Goal: Register for event/course

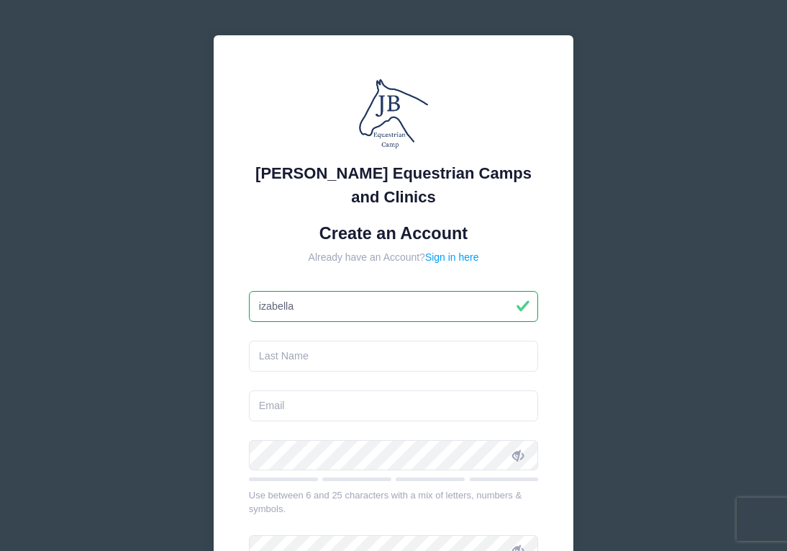
type input "izabella"
type input "bean"
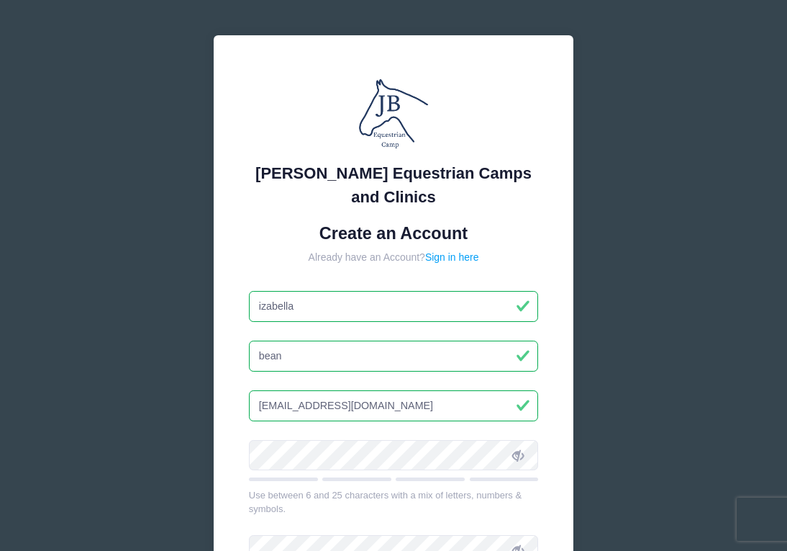
type input "[EMAIL_ADDRESS][DOMAIN_NAME]"
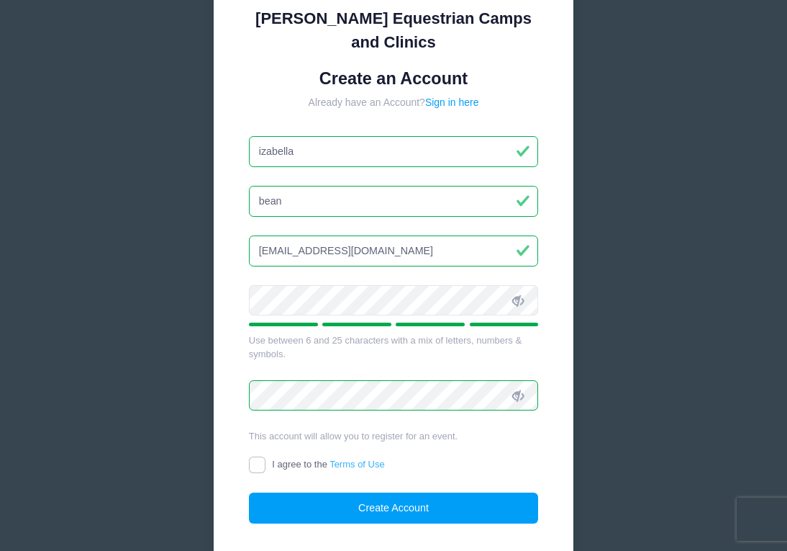
scroll to position [176, 0]
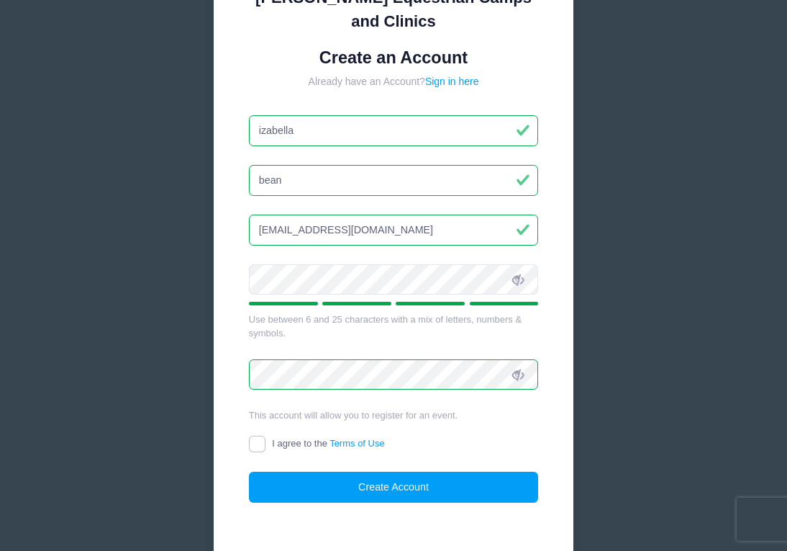
click at [260, 441] on input "I agree to the Terms of Use" at bounding box center [257, 443] width 17 height 17
checkbox input "true"
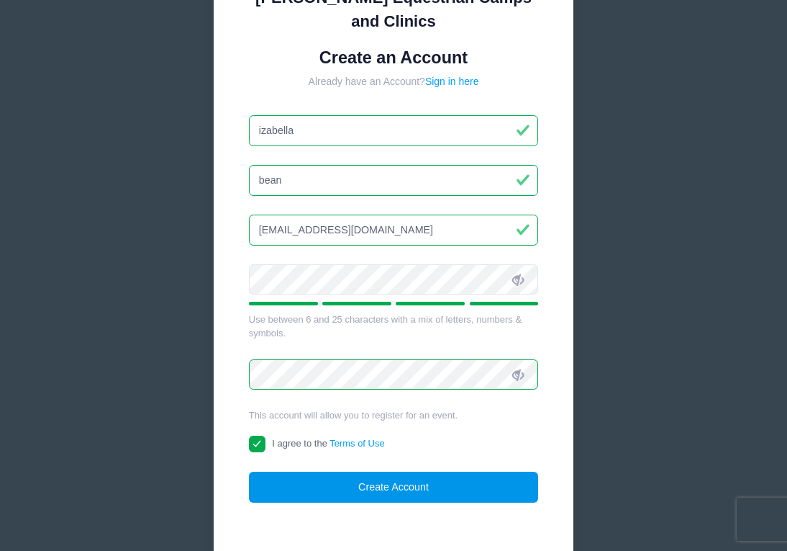
click at [389, 491] on button "Create Account" at bounding box center [394, 486] width 290 height 31
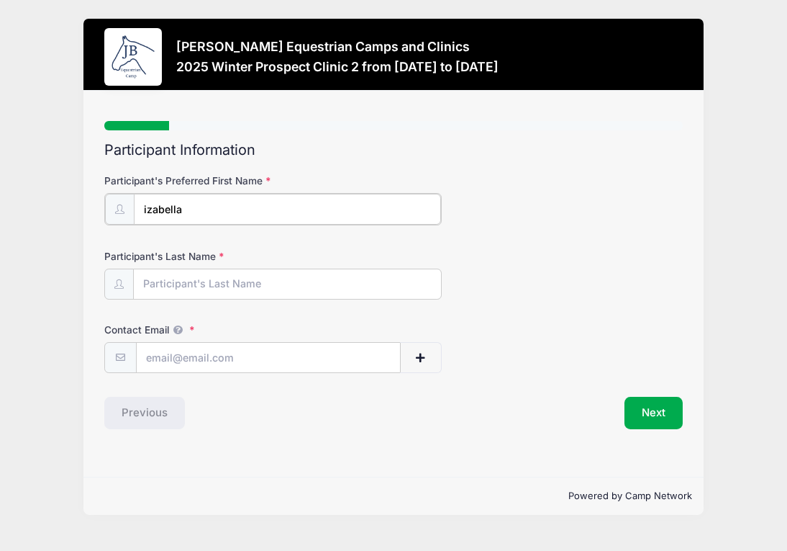
type input "izabella"
type input "Bean"
type input "[EMAIL_ADDRESS][DOMAIN_NAME]"
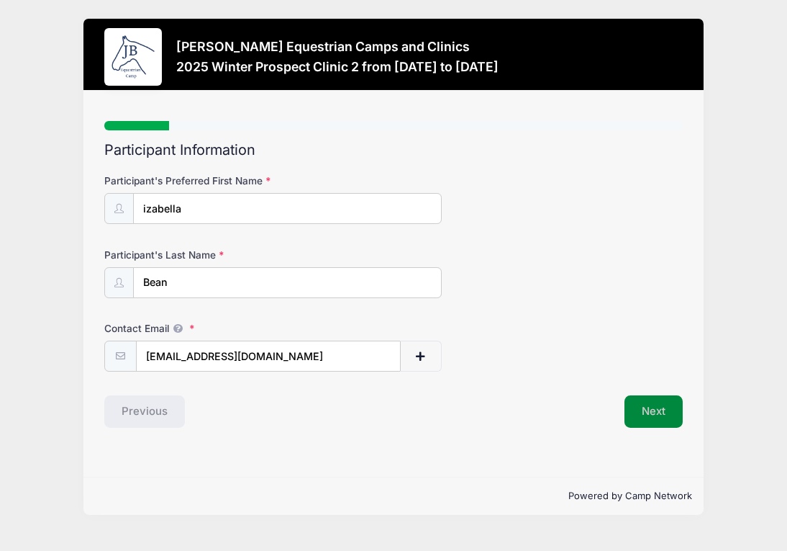
click at [649, 405] on button "Next" at bounding box center [654, 411] width 58 height 33
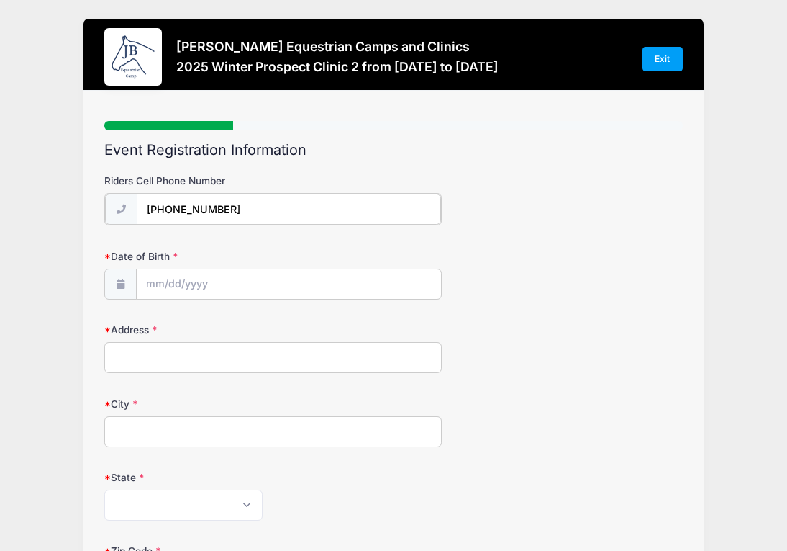
type input "(509) 414-7000"
click at [231, 282] on input "Date of Birth" at bounding box center [289, 283] width 304 height 31
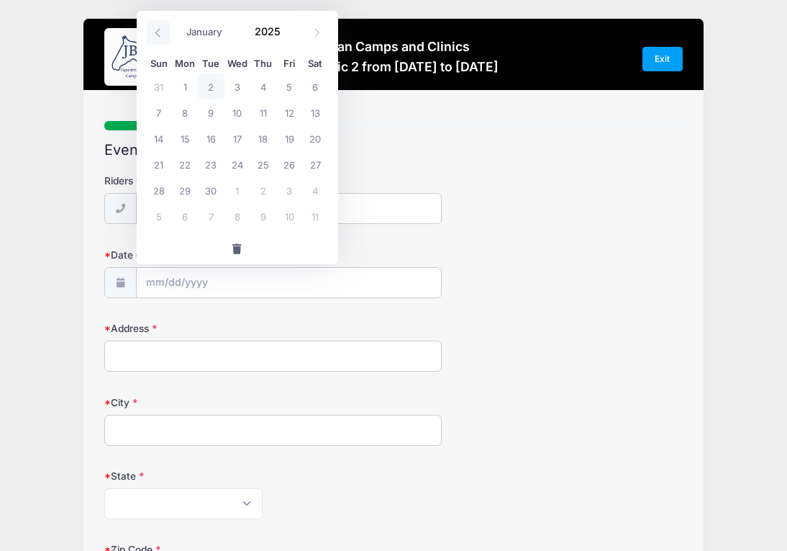
click at [155, 34] on icon at bounding box center [157, 32] width 9 height 9
select select "4"
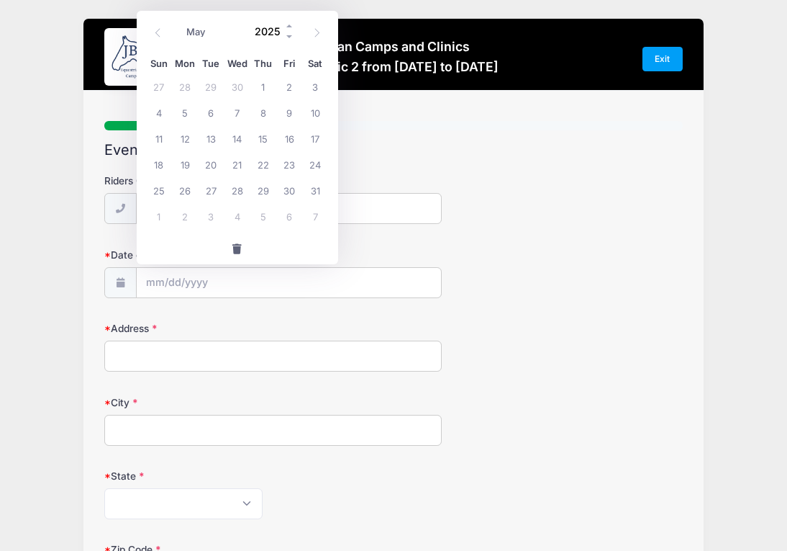
click at [276, 35] on input "2025" at bounding box center [271, 32] width 47 height 22
click at [288, 35] on span at bounding box center [290, 37] width 10 height 11
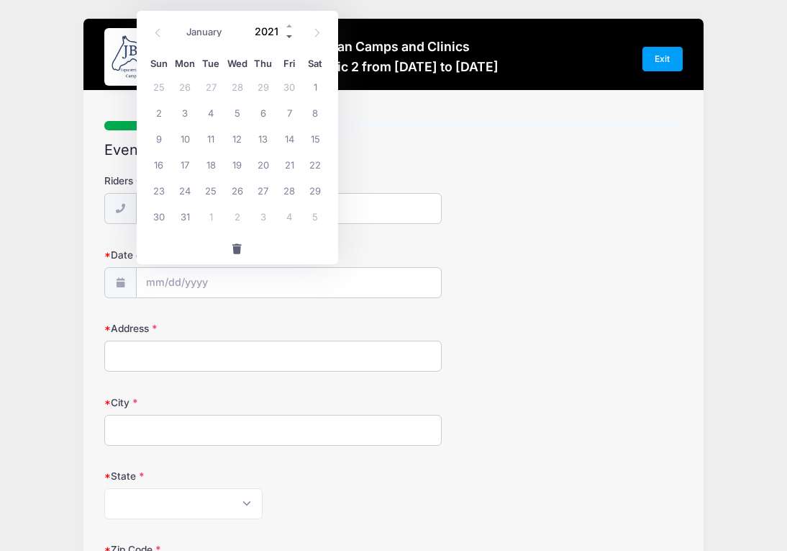
click at [288, 35] on span at bounding box center [290, 37] width 10 height 11
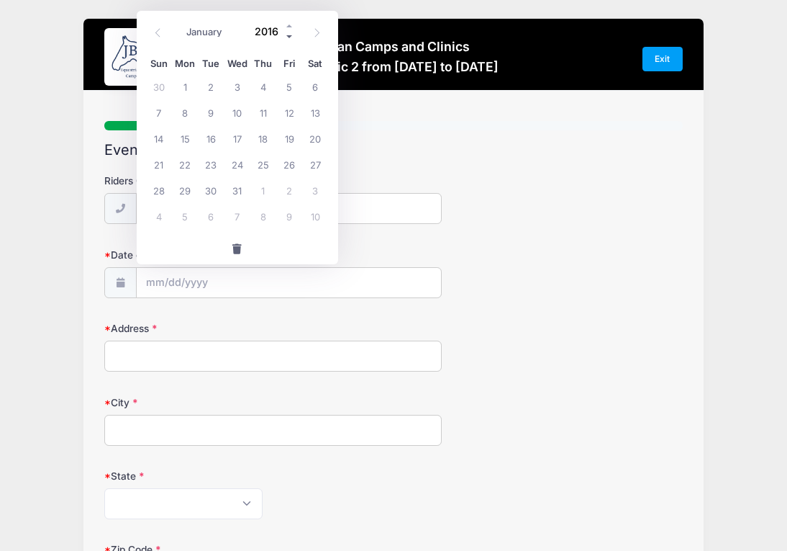
click at [288, 35] on span at bounding box center [290, 37] width 10 height 11
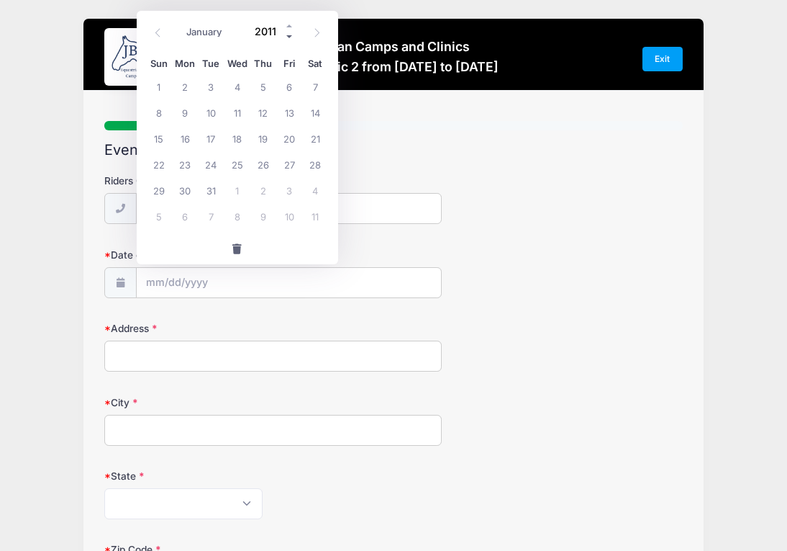
click at [288, 35] on span at bounding box center [290, 37] width 10 height 11
type input "2010"
click at [268, 110] on span "6" at bounding box center [263, 112] width 26 height 26
type input "[DATE]"
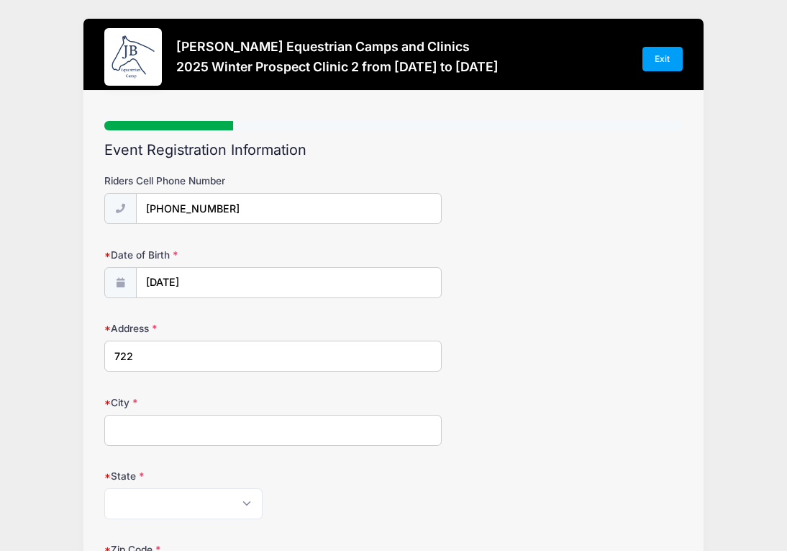
type input "7220"
type input "[GEOGRAPHIC_DATA]"
select select "OR"
type input "7220"
type input "97070"
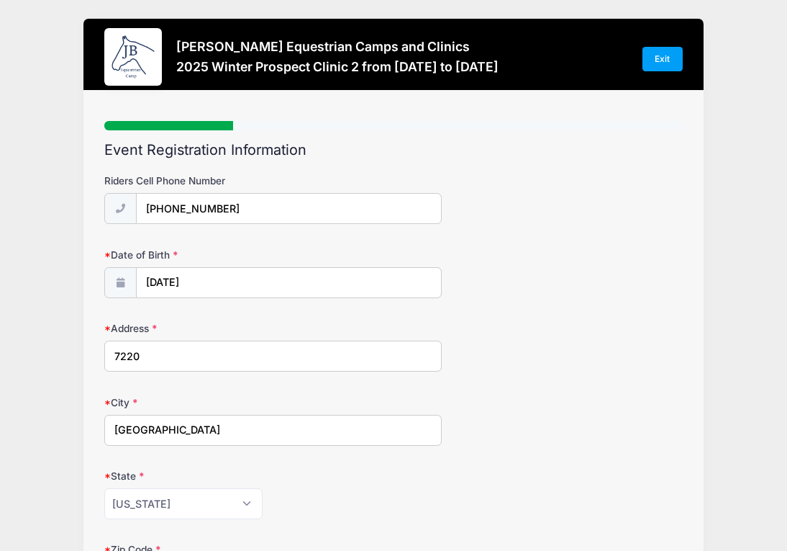
type input "Bella"
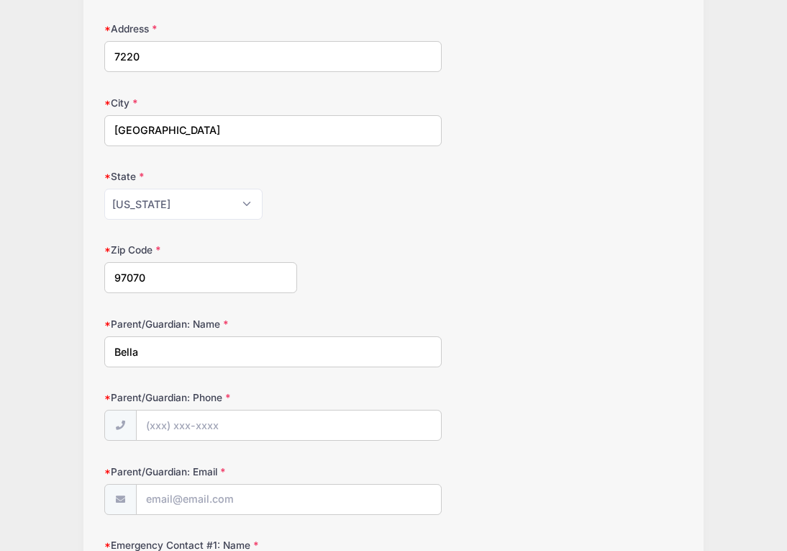
type input "Bella"
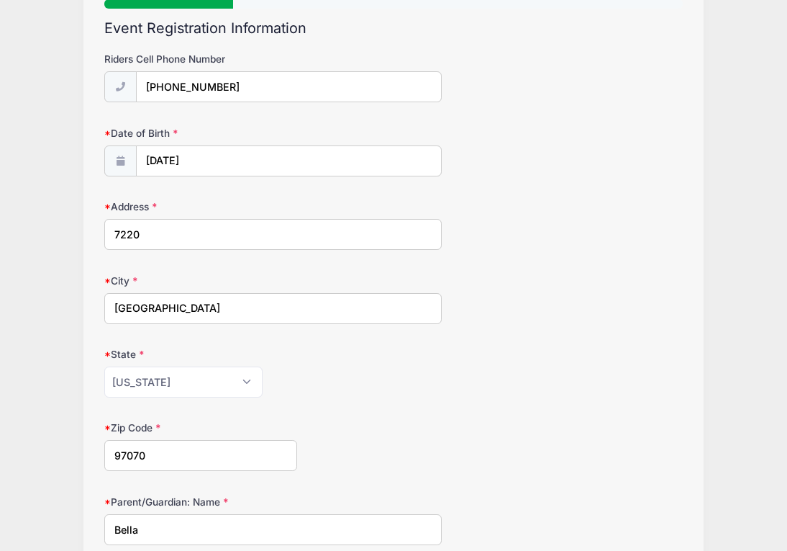
scroll to position [104, 0]
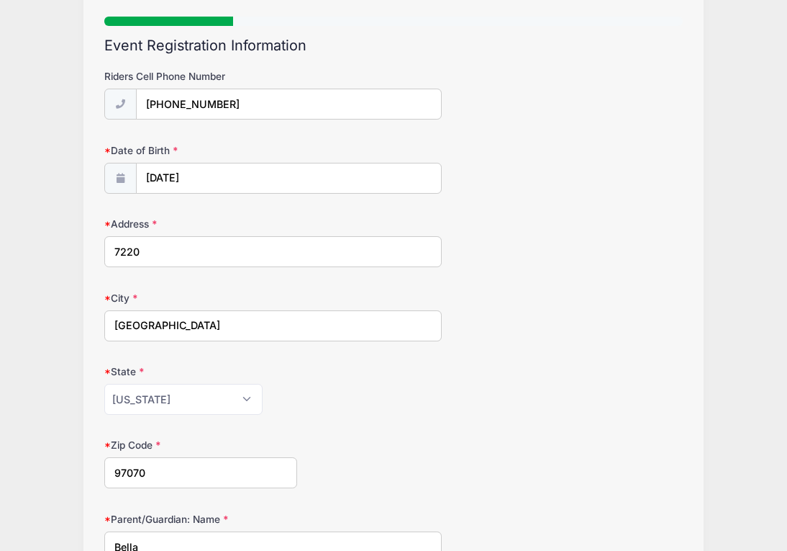
click at [218, 247] on input "7220" at bounding box center [273, 251] width 338 height 31
click at [166, 247] on input "7220 s" at bounding box center [273, 251] width 338 height 31
drag, startPoint x: 259, startPoint y: 238, endPoint x: 310, endPoint y: 251, distance: 52.7
click at [310, 251] on input "7220 SW mongomery way" at bounding box center [273, 251] width 338 height 31
paste input "Montgomery Way Wilsonville, OR 97070 United States"
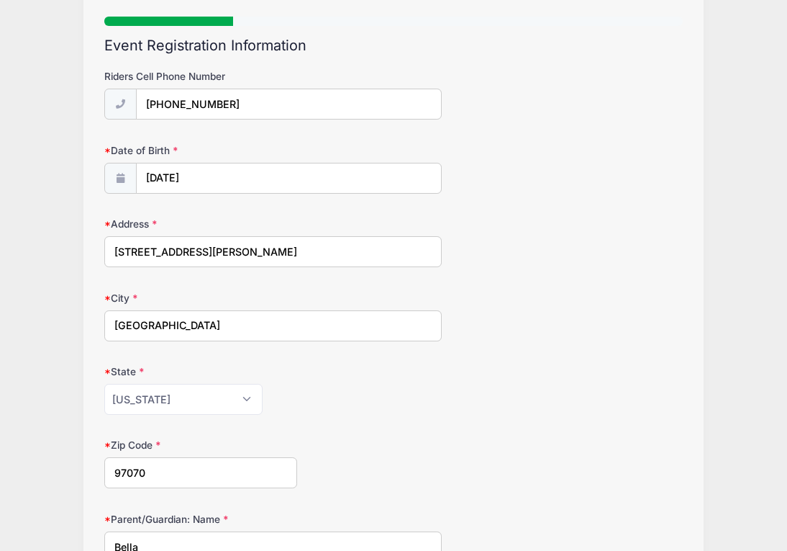
scroll to position [168, 0]
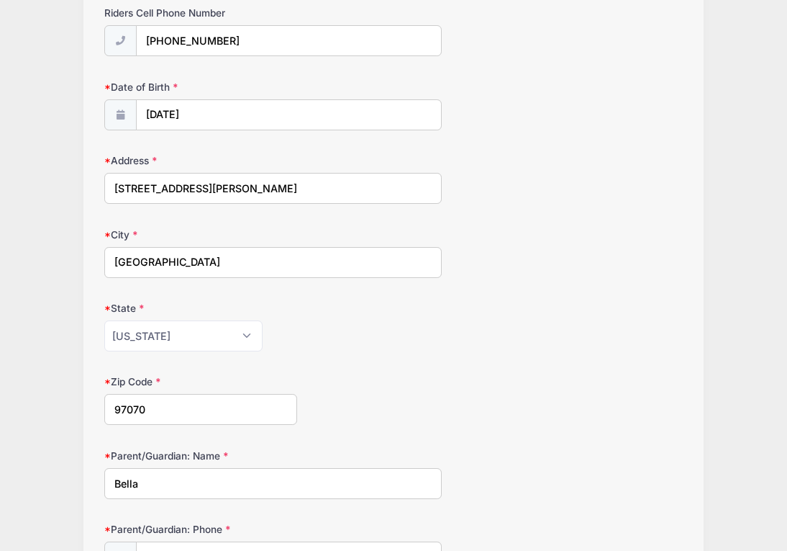
type input "7220 SW Montgomery Way Wilsonville, OR 97070 United States"
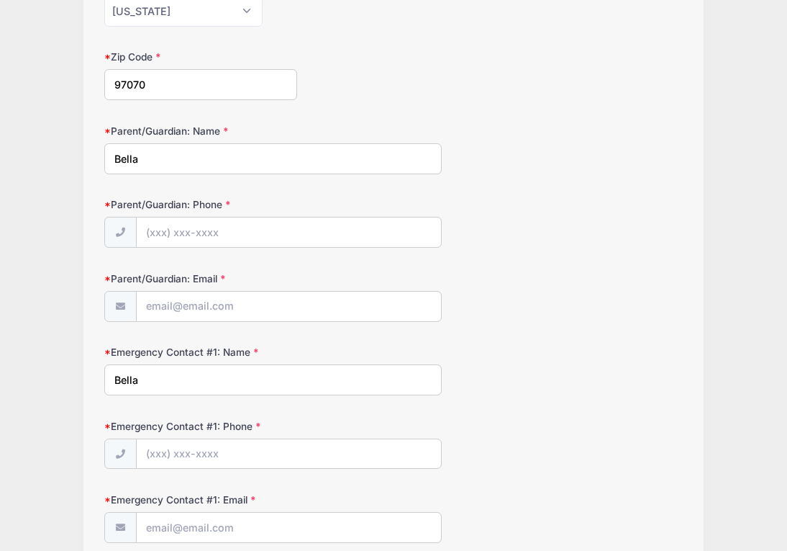
scroll to position [494, 0]
type input "(503) 314-8086"
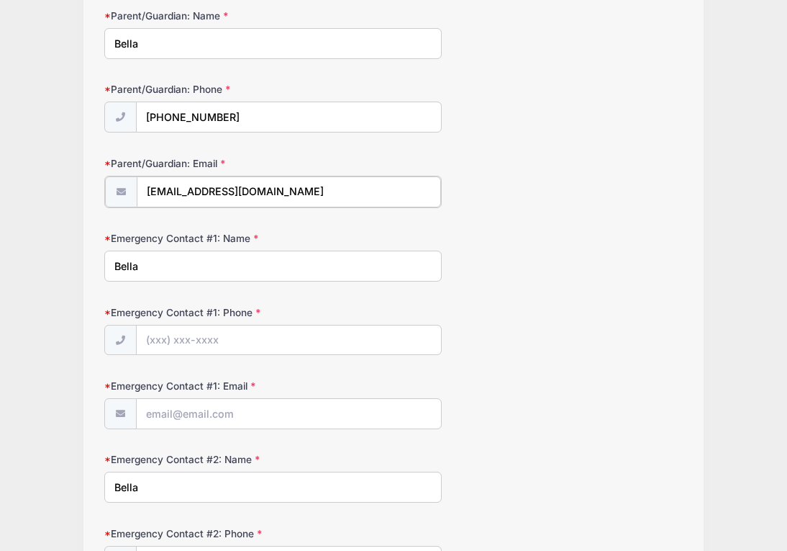
scroll to position [625, 0]
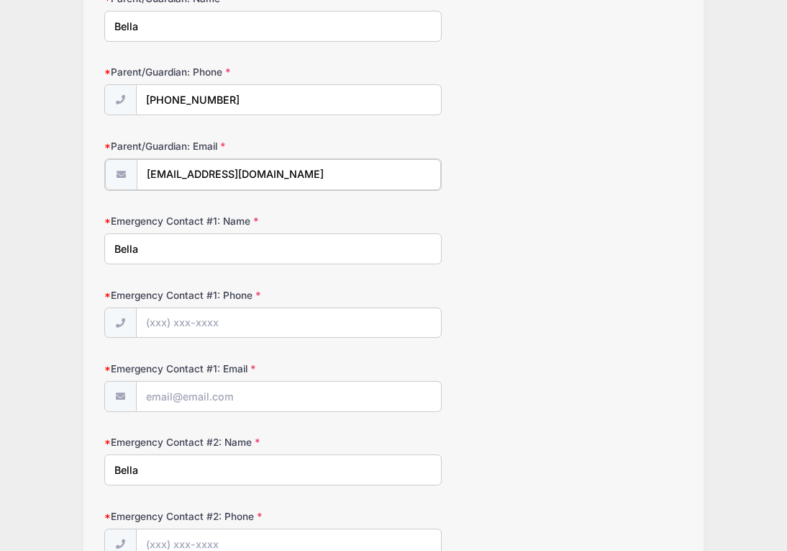
type input "greygoosew@gmail.com"
type input "(503) 314-8086"
drag, startPoint x: 268, startPoint y: 170, endPoint x: 117, endPoint y: 161, distance: 152.1
click at [116, 161] on div "greygoosew@gmail.com" at bounding box center [273, 174] width 338 height 32
click at [243, 383] on input "Emergency Contact #1: Email" at bounding box center [289, 395] width 304 height 31
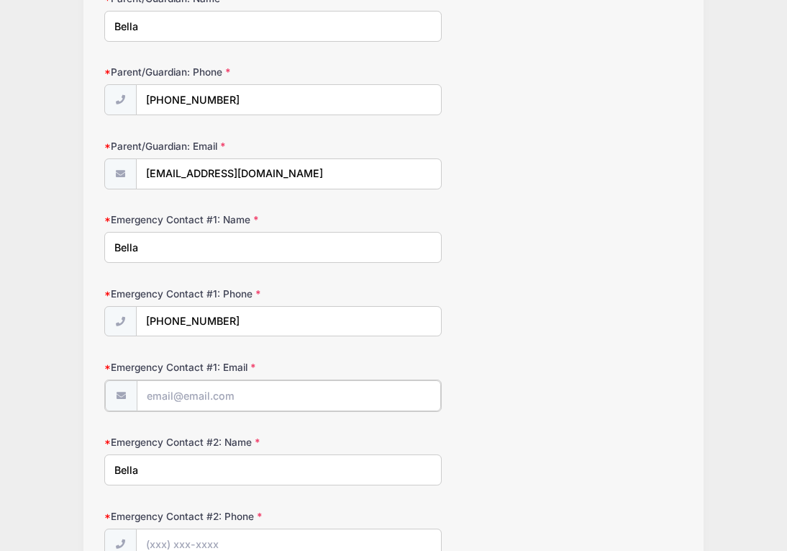
paste input "greygoosew@gmail.com"
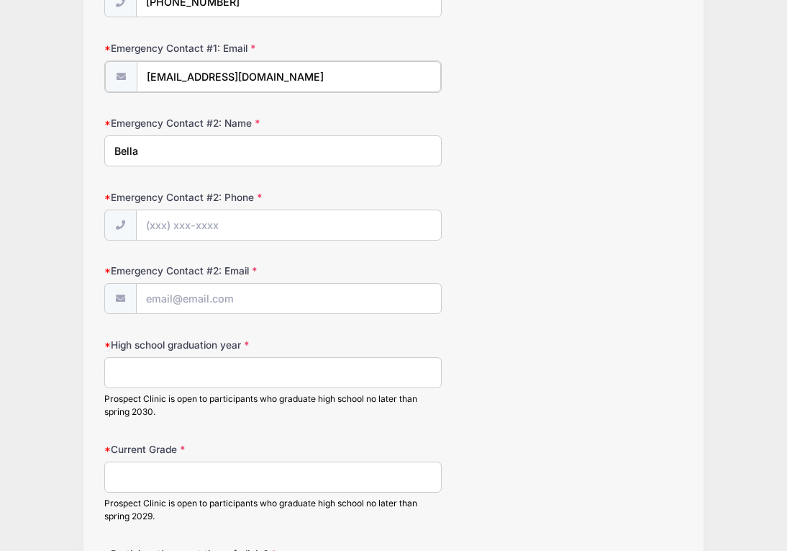
scroll to position [944, 0]
type input "greygoosew@gmail.com"
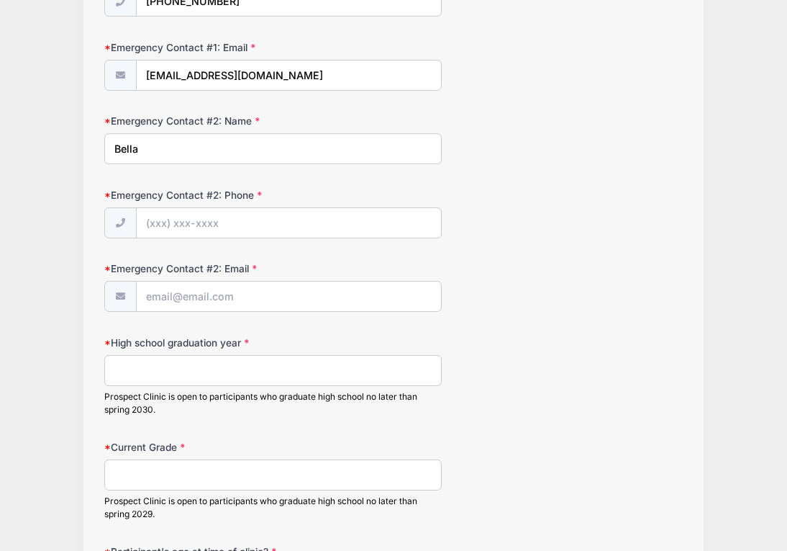
click at [338, 372] on input "High school graduation year" at bounding box center [273, 370] width 338 height 31
type input "2028"
click at [313, 467] on input "Current Grade" at bounding box center [273, 474] width 338 height 31
type input "sohofmore"
drag, startPoint x: 176, startPoint y: 466, endPoint x: 109, endPoint y: 469, distance: 67.0
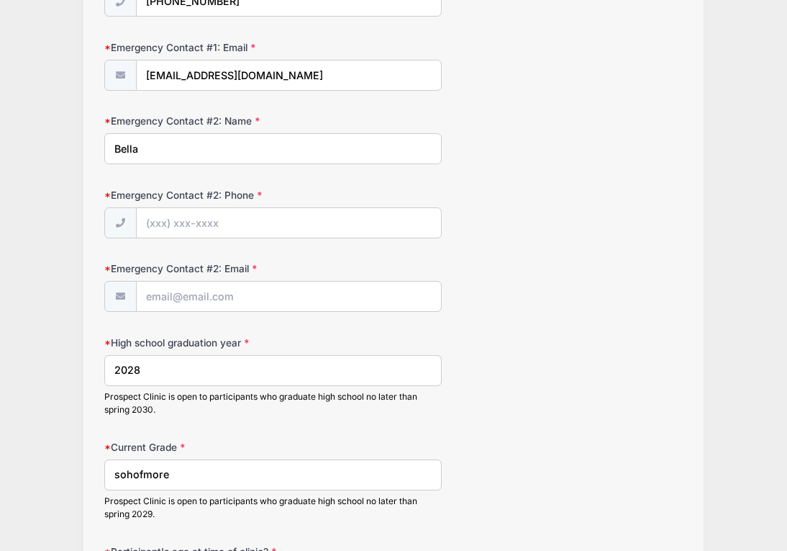
click at [109, 469] on input "sohofmore" at bounding box center [273, 474] width 338 height 31
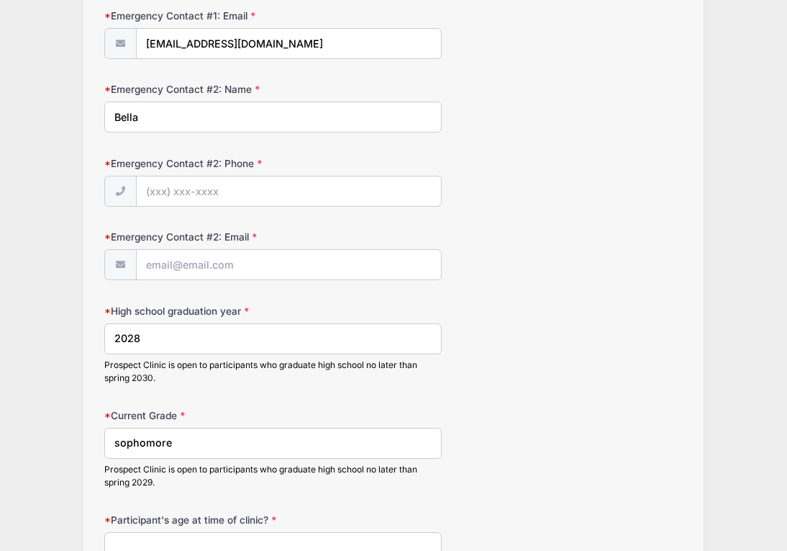
scroll to position [976, 0]
type input "s"
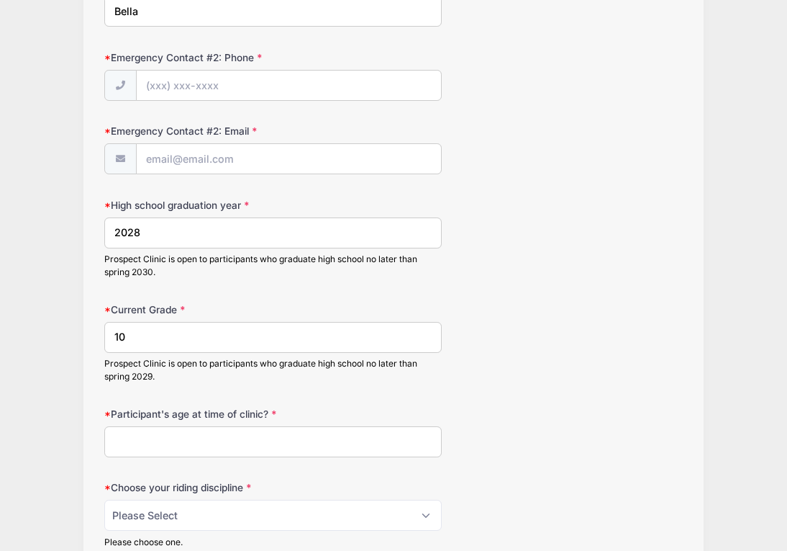
scroll to position [1082, 0]
type input "10"
click at [296, 432] on input "Participant's age at time of clinic?" at bounding box center [273, 441] width 338 height 31
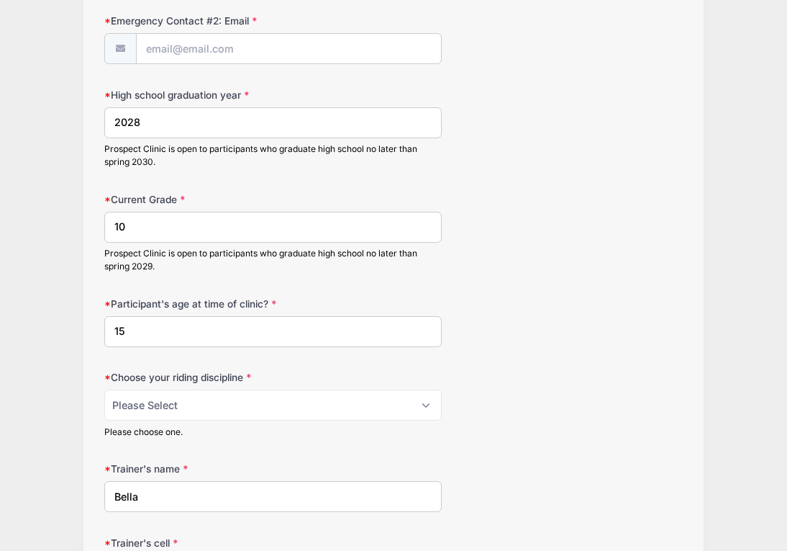
scroll to position [1192, 0]
type input "15"
select select "jumping seat"
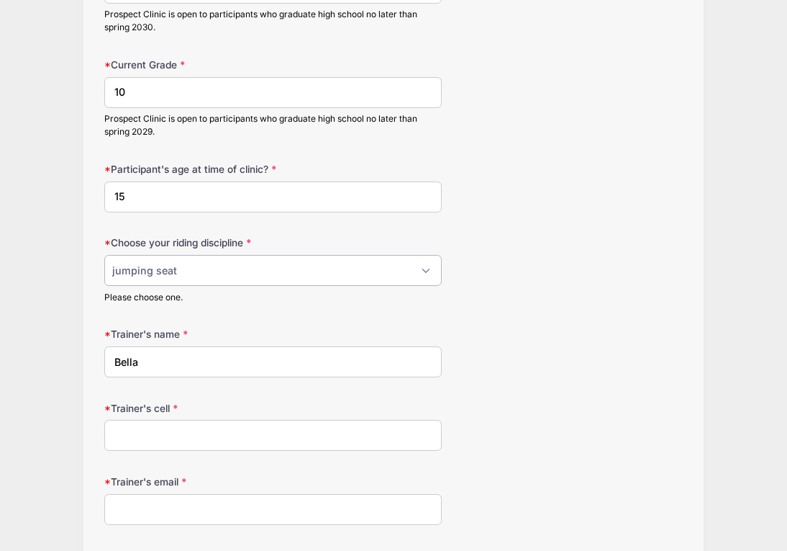
scroll to position [1342, 0]
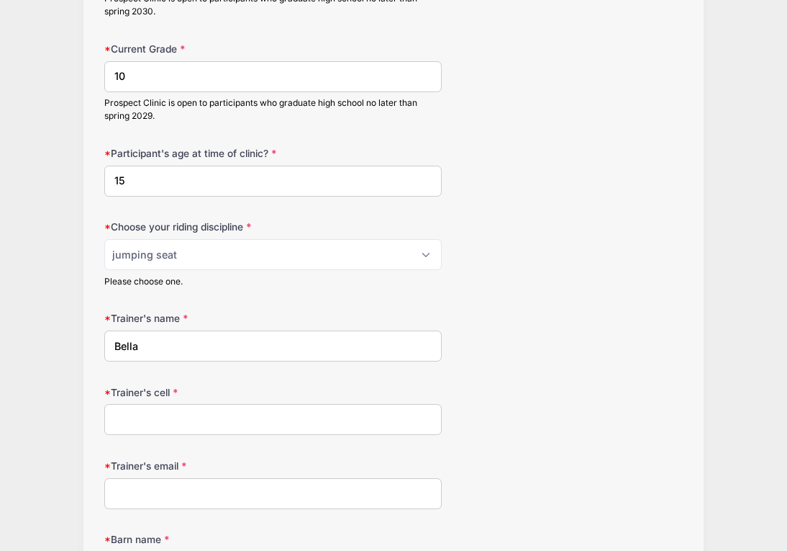
drag, startPoint x: 230, startPoint y: 336, endPoint x: 98, endPoint y: 341, distance: 131.8
type input "N"
click at [660, 385] on div "Trainer's cell" at bounding box center [393, 410] width 578 height 50
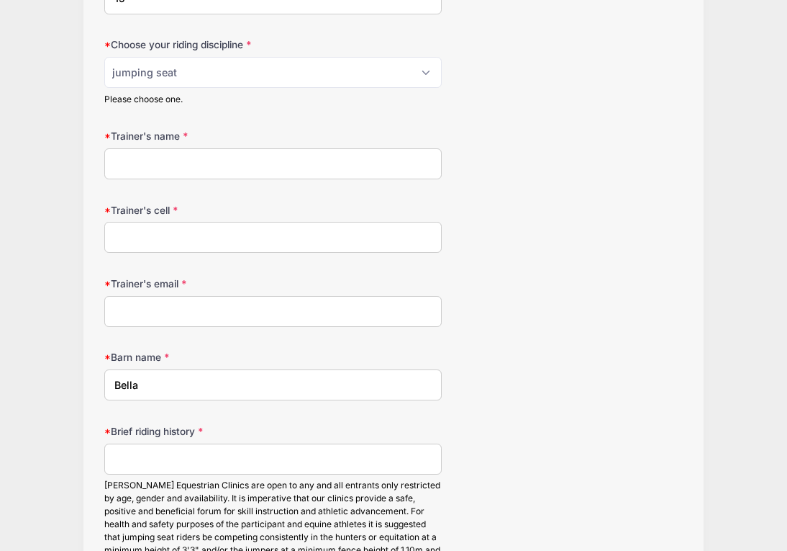
scroll to position [1522, 0]
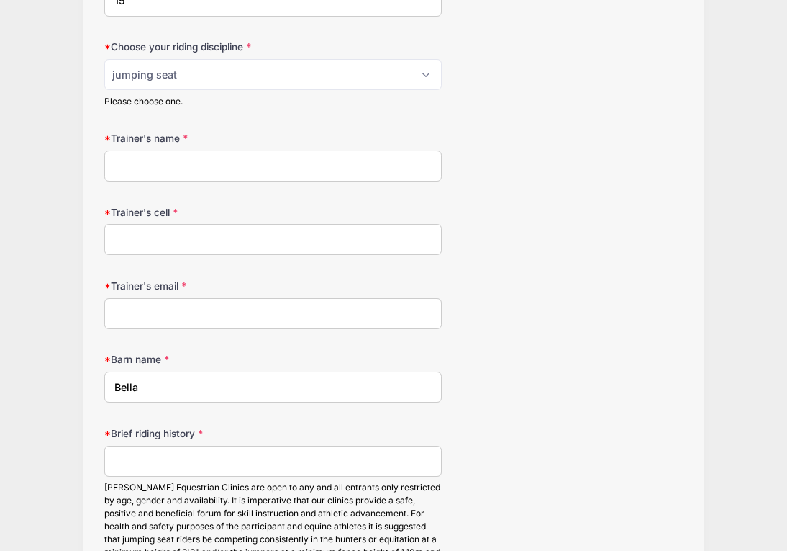
click at [298, 163] on input "Trainer's name" at bounding box center [273, 165] width 338 height 31
type input "grace pearson"
click at [199, 239] on input "Trainer's cell" at bounding box center [273, 239] width 338 height 31
type input "2064999112"
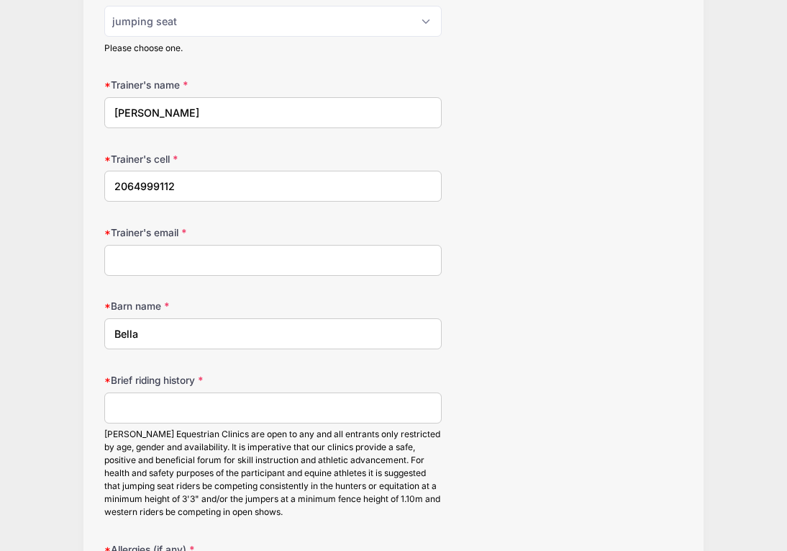
scroll to position [1579, 0]
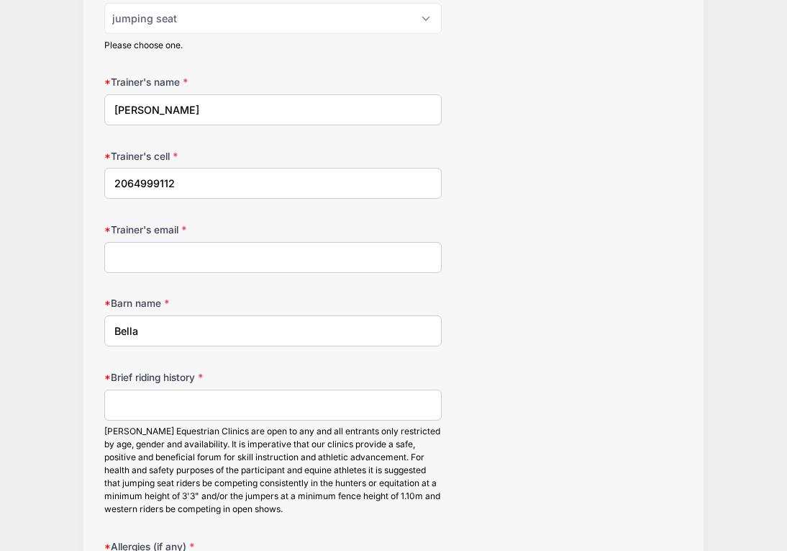
click at [191, 182] on input "2064999112" at bounding box center [273, 183] width 338 height 31
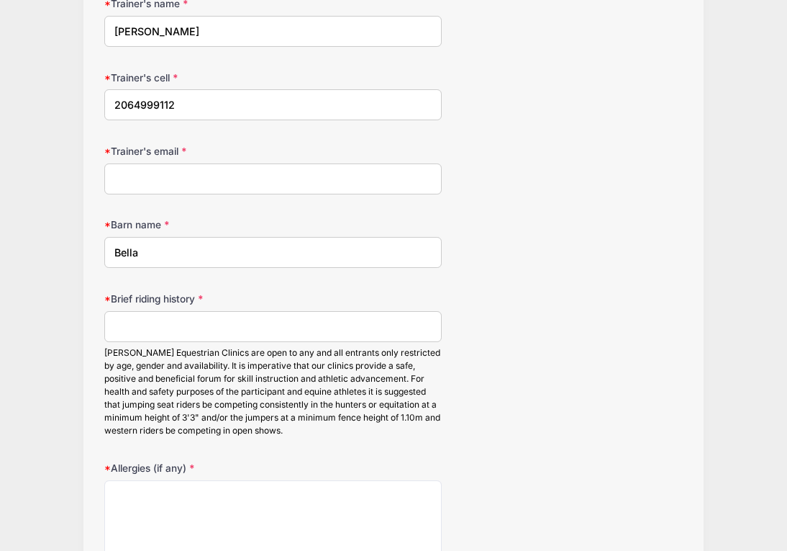
scroll to position [1660, 0]
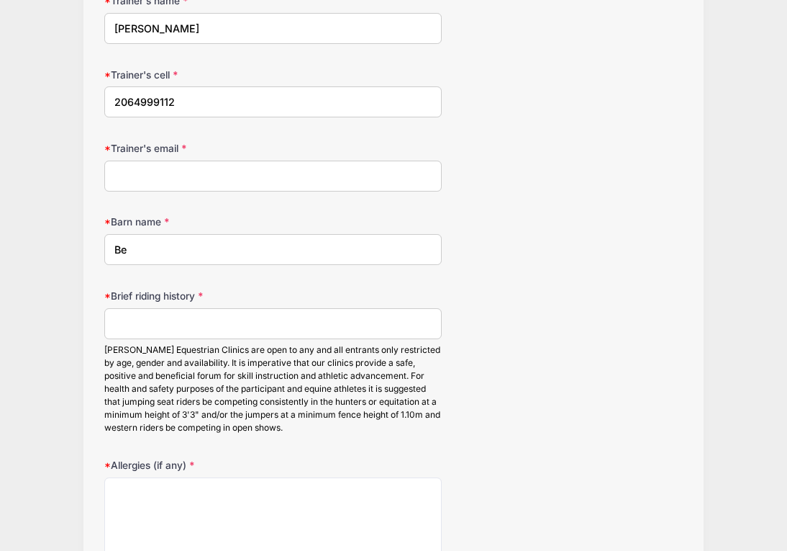
type input "B"
type input "imagination lane"
click at [258, 174] on input "Trainer's email" at bounding box center [273, 176] width 338 height 31
click at [381, 164] on input "Trainer's email" at bounding box center [273, 176] width 338 height 31
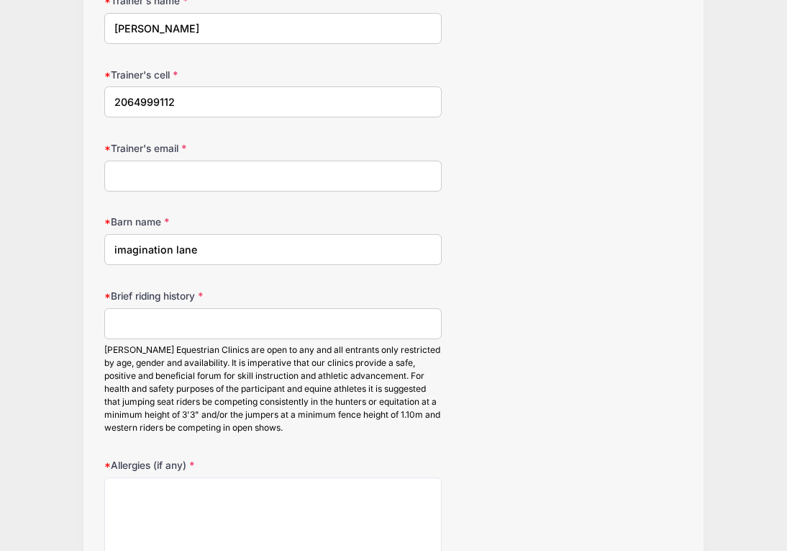
click at [220, 308] on input "Brief riding history" at bounding box center [273, 323] width 338 height 31
click at [143, 319] on input "I was bringing" at bounding box center [273, 323] width 338 height 31
click at [234, 316] on input "I am curently bringing" at bounding box center [273, 323] width 338 height 31
type input "I"
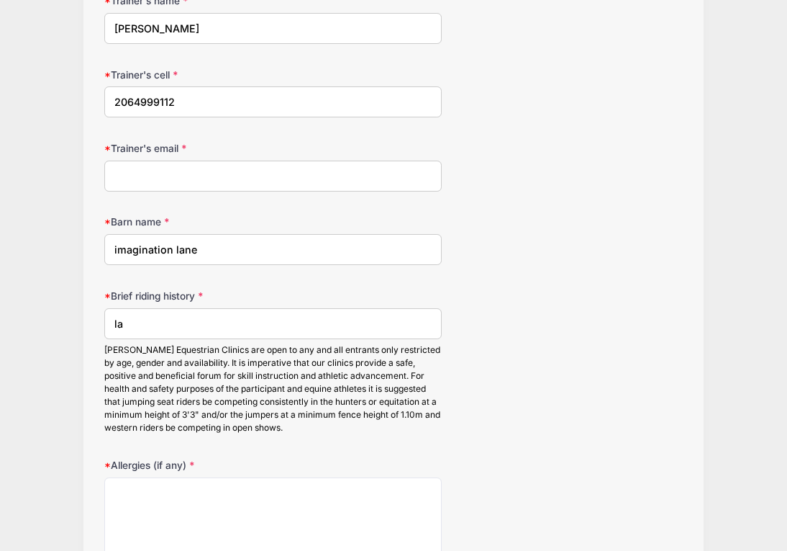
type input "l"
drag, startPoint x: 213, startPoint y: 323, endPoint x: 194, endPoint y: 313, distance: 21.3
click at [194, 313] on input "a couple months ago i was bringing along a green horse" at bounding box center [273, 323] width 338 height 31
click at [408, 316] on input "a couple months ago i was bringing along a green horse" at bounding box center [273, 323] width 338 height 31
click at [410, 320] on input "a couple months ago i was bringing along a green horse and we recently found a …" at bounding box center [273, 323] width 338 height 31
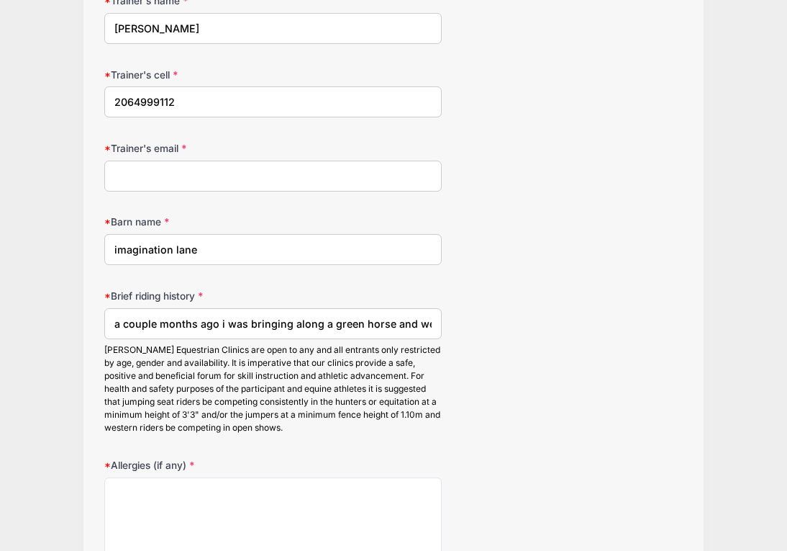
click at [434, 320] on input "a couple months ago i was bringing along a green horse and we recently found a …" at bounding box center [273, 323] width 338 height 31
type input "a couple months ago i was bringing along a green horse and we recently found a …"
click at [433, 311] on input "a couple months ago i was bringing along a green horse and we recently found a …" at bounding box center [273, 323] width 338 height 31
drag, startPoint x: 432, startPoint y: 319, endPoint x: 50, endPoint y: 317, distance: 381.5
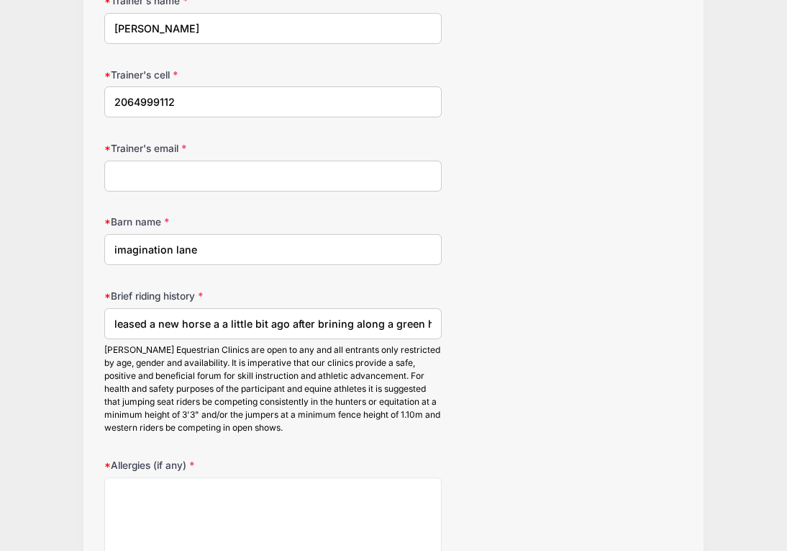
click at [431, 317] on input "leased a new horse a a little bit ago after brining along a green horse in the …" at bounding box center [273, 323] width 338 height 31
click at [430, 315] on input "leased a new horse a a little bit ago after brining along a green horse in the …" at bounding box center [273, 323] width 338 height 31
drag, startPoint x: 431, startPoint y: 315, endPoint x: 73, endPoint y: 319, distance: 358.5
paste input "eq new horse a little bit ago after bringing along a green horse I have only co…"
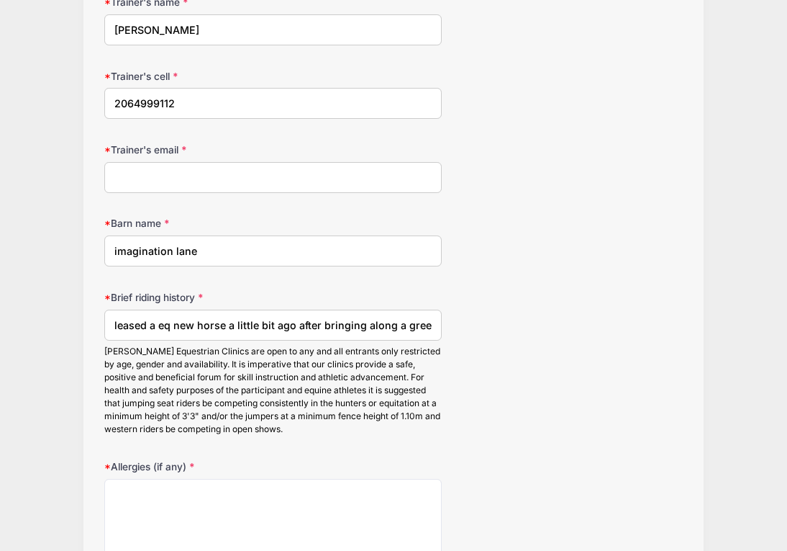
scroll to position [1658, 0]
drag, startPoint x: 431, startPoint y: 316, endPoint x: 92, endPoint y: 315, distance: 339.0
paste input "fter bringing along a green horse I have only competed up to the 3'0 with my ne…"
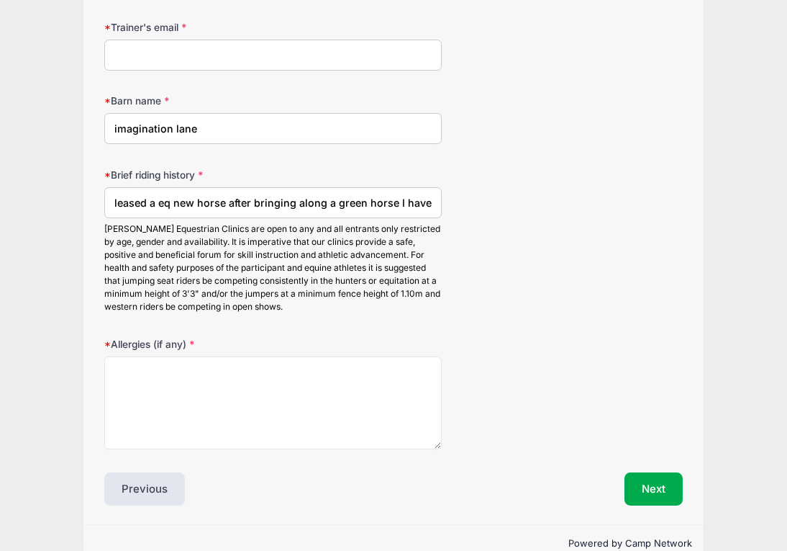
scroll to position [1787, 0]
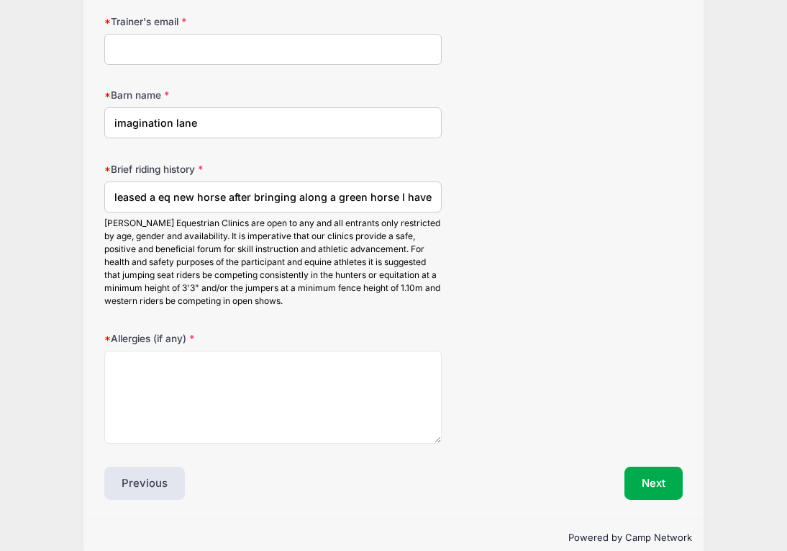
type input "leased a eq new horse after bringing along a green horse I have only competed u…"
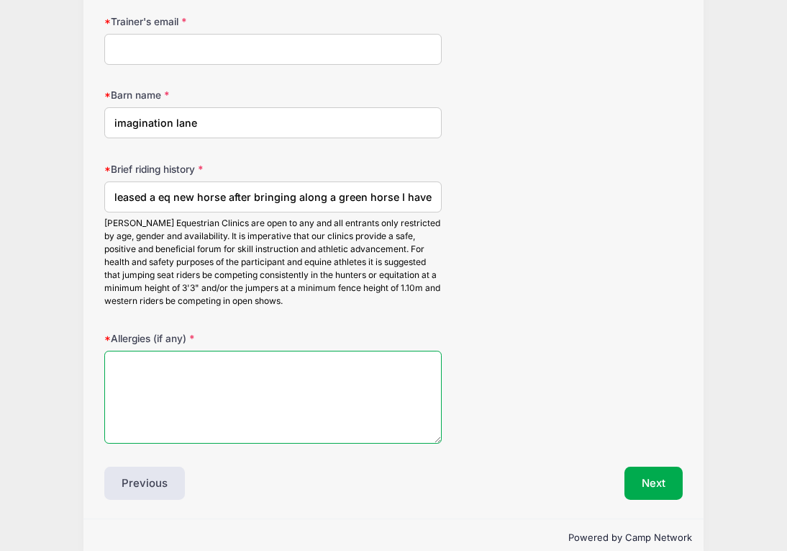
click at [299, 398] on textarea "Allergies (if any)" at bounding box center [273, 397] width 338 height 93
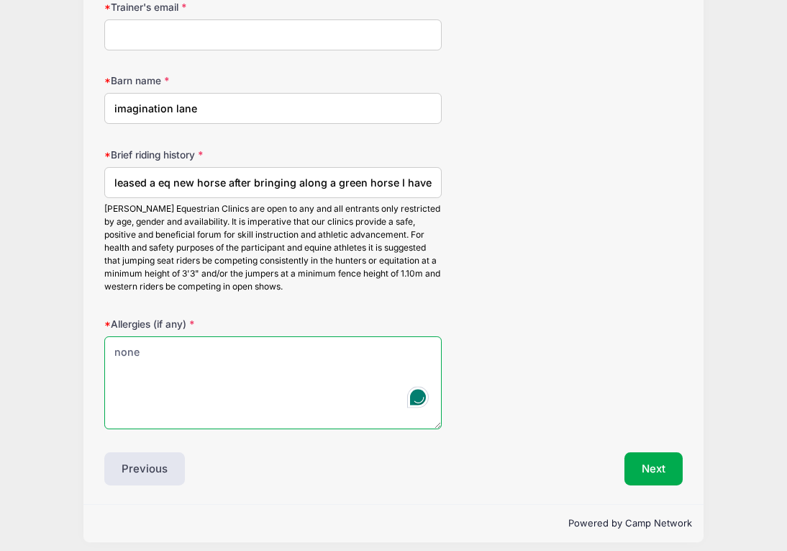
scroll to position [1800, 0]
type textarea "none"
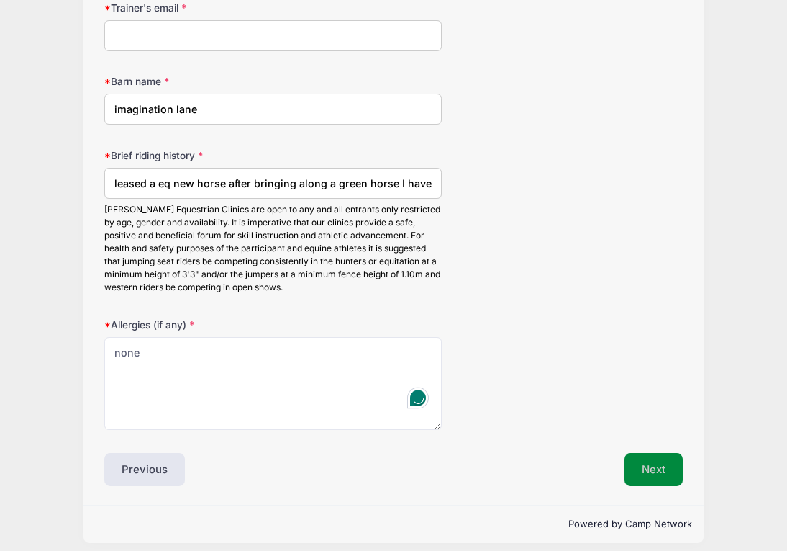
click at [650, 454] on button "Next" at bounding box center [654, 469] width 58 height 33
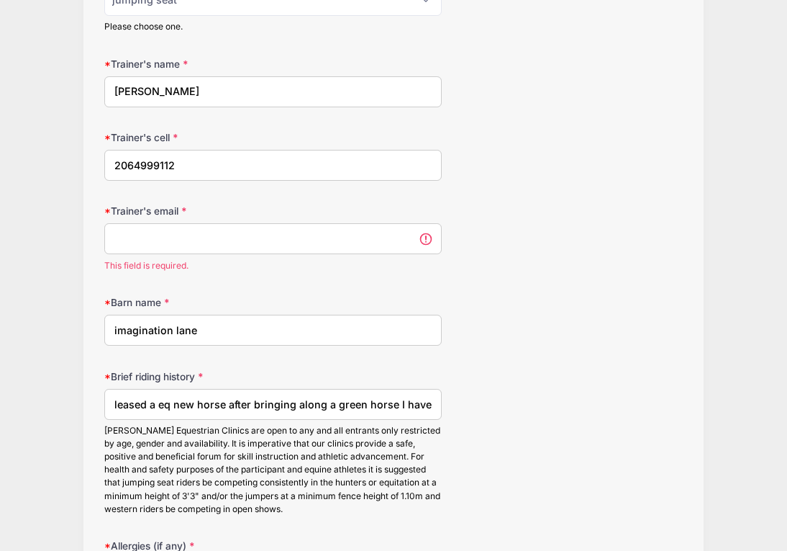
scroll to position [1615, 0]
click at [197, 238] on input "Trainer's email" at bounding box center [273, 237] width 338 height 31
paste input "gracepearson2201@outlook.com"
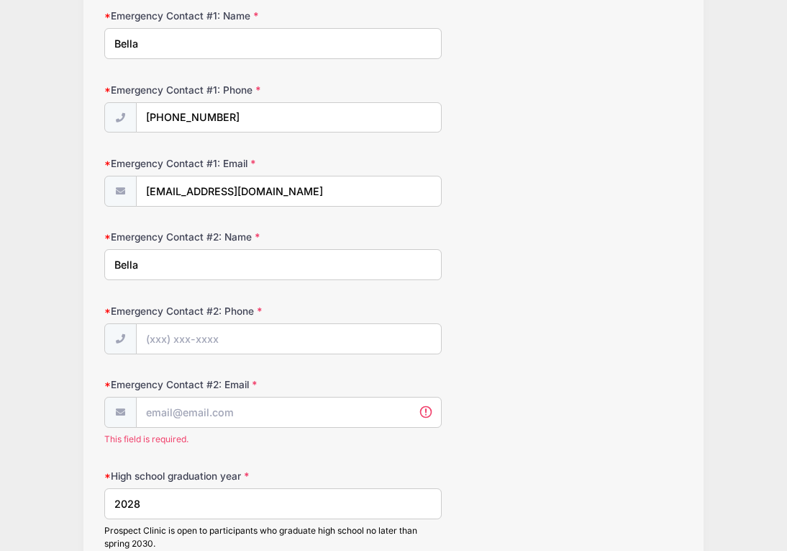
scroll to position [825, 0]
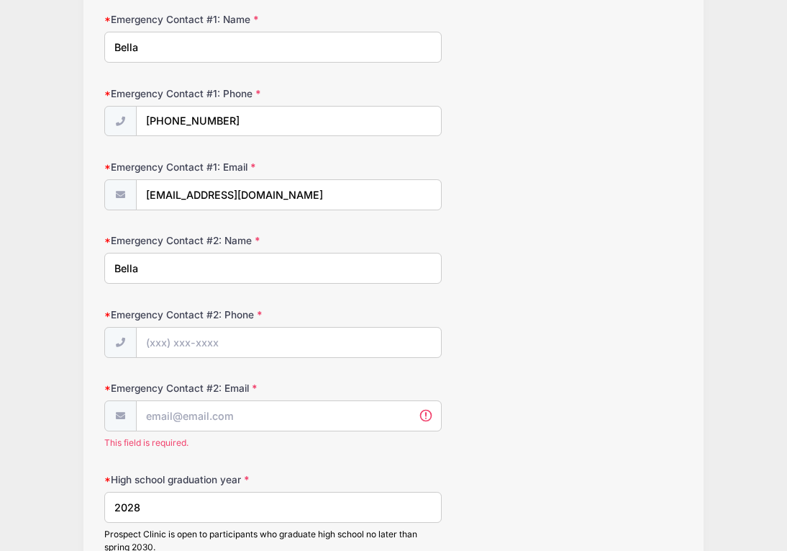
type input "gracepearson2201@outlook.com"
click at [261, 340] on input "Emergency Contact #2: Phone" at bounding box center [289, 343] width 304 height 31
type input "(503) 341-7097"
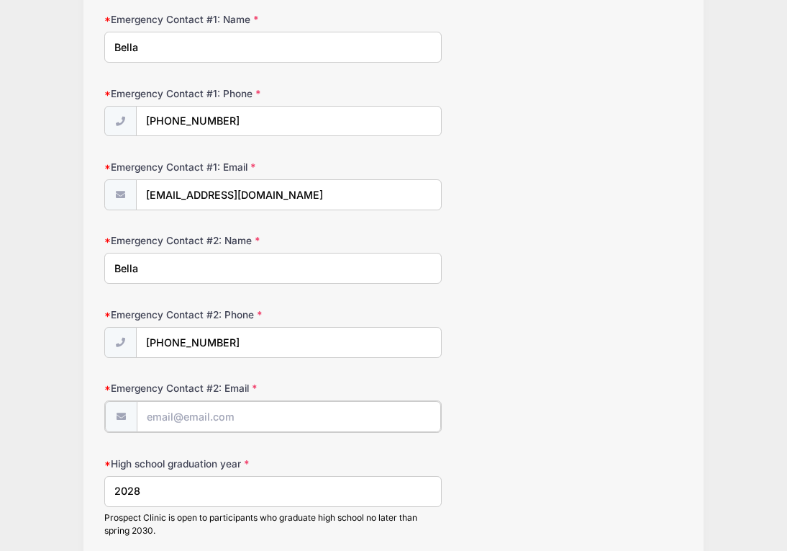
paste input "beanja@comcast.net"
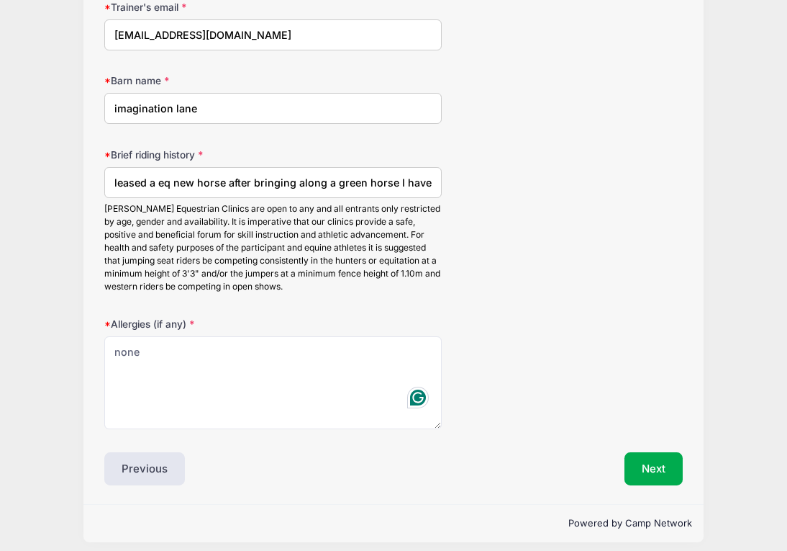
scroll to position [1802, 0]
type input "beanja@comcast.net"
click at [671, 456] on button "Next" at bounding box center [654, 469] width 58 height 33
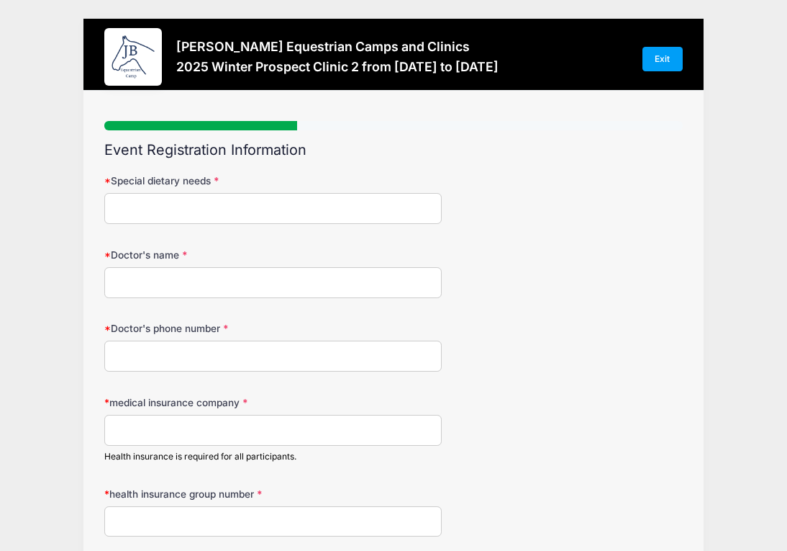
scroll to position [0, 0]
click at [281, 212] on input "Special dietary needs" at bounding box center [273, 208] width 338 height 31
type input "none"
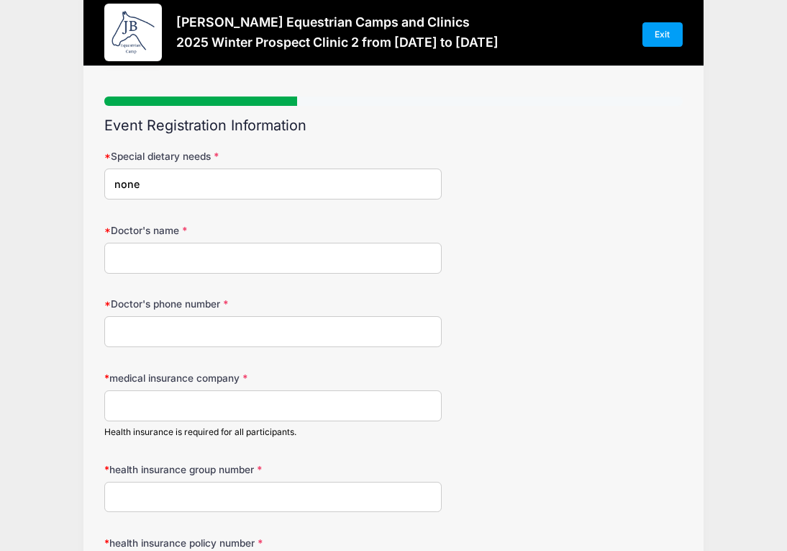
scroll to position [290, 0]
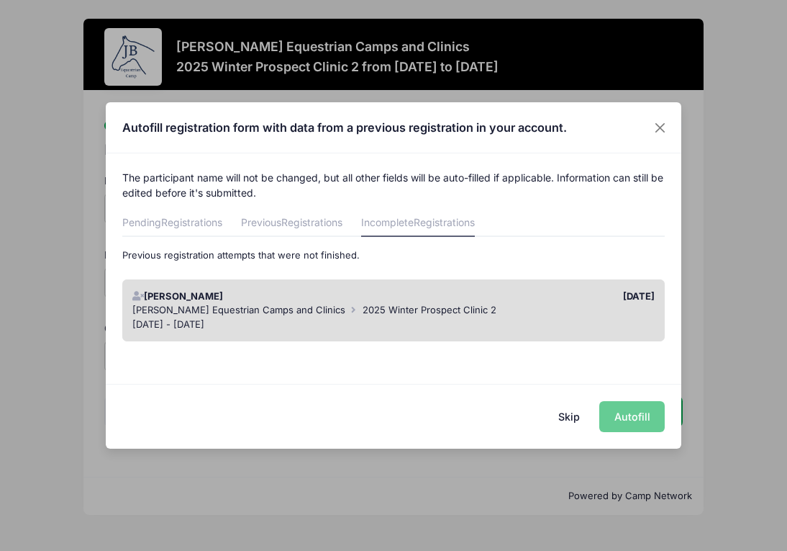
click at [428, 317] on div "[DATE] - [DATE]" at bounding box center [393, 324] width 523 height 14
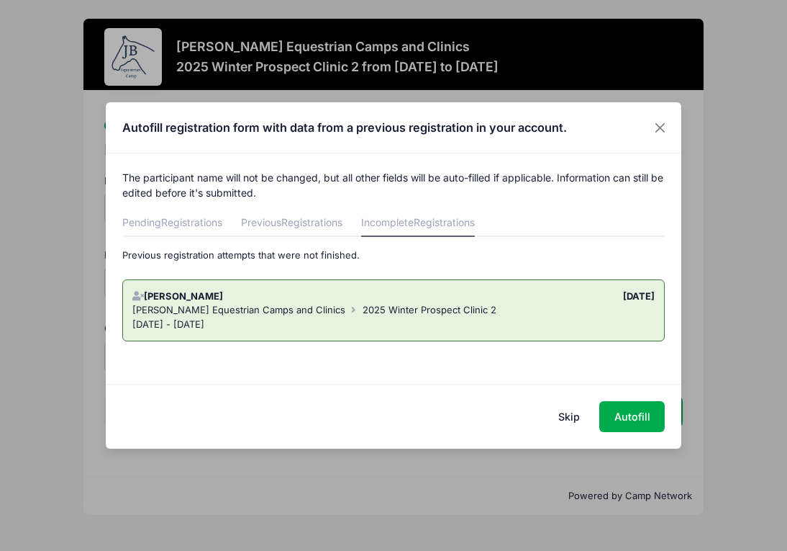
click at [571, 320] on div "[DATE] - [DATE]" at bounding box center [393, 324] width 523 height 14
click at [776, 324] on div "Autofill registration form with data from a previous registration in your accou…" at bounding box center [393, 275] width 787 height 551
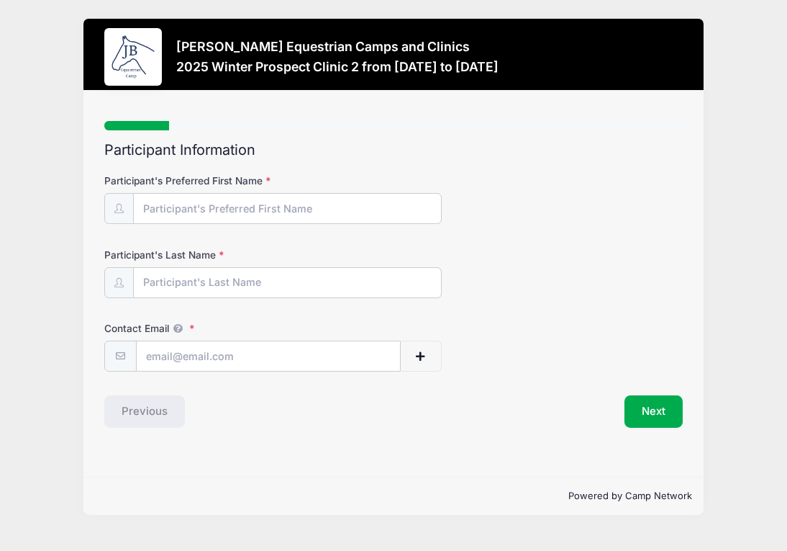
click at [172, 133] on div "Step 1 /7 Step 1 Step 2 Step 3 Step 4 Step 5 Step 6 Policies Extra Items Summar…" at bounding box center [393, 274] width 578 height 307
click at [171, 127] on div at bounding box center [393, 125] width 578 height 9
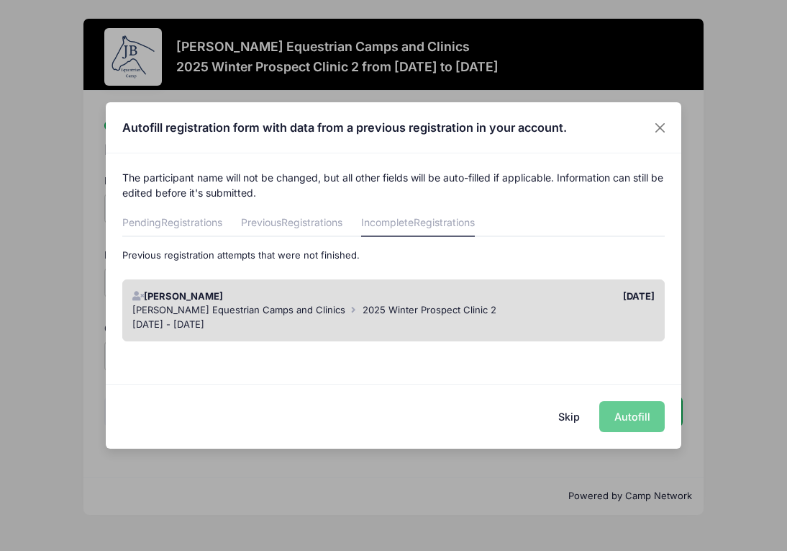
click at [461, 315] on div "Jessica Braswell Equestrian Camps and Clinics 2025 Winter Prospect Clinic 2" at bounding box center [393, 310] width 523 height 14
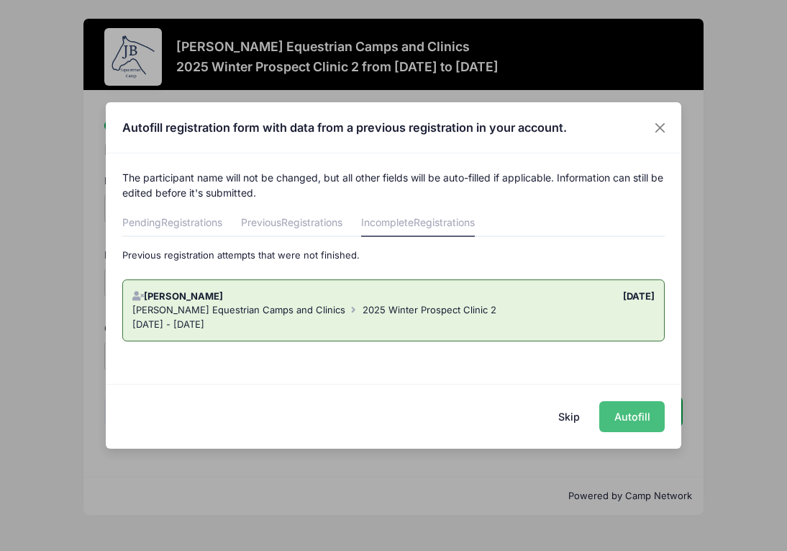
click at [641, 410] on button "Autofill" at bounding box center [633, 416] width 66 height 31
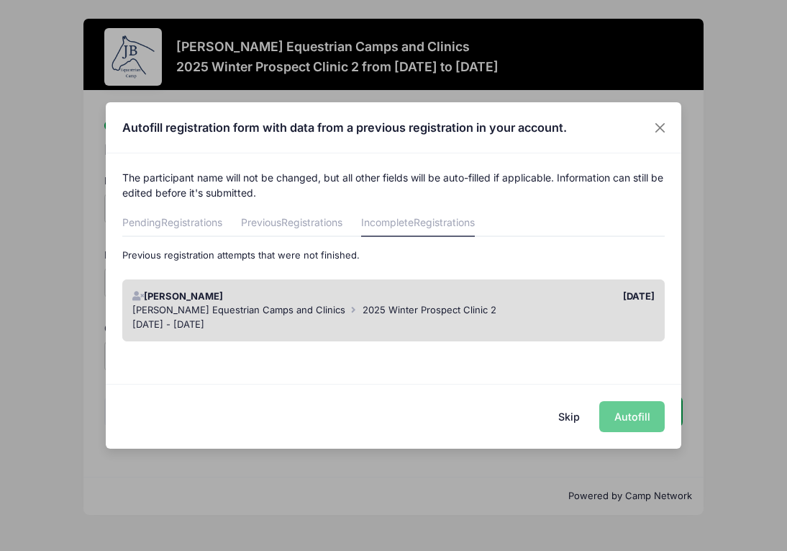
click at [630, 415] on div "Skip Autofill" at bounding box center [394, 416] width 576 height 64
click at [586, 326] on div "[DATE] - [DATE]" at bounding box center [393, 324] width 523 height 14
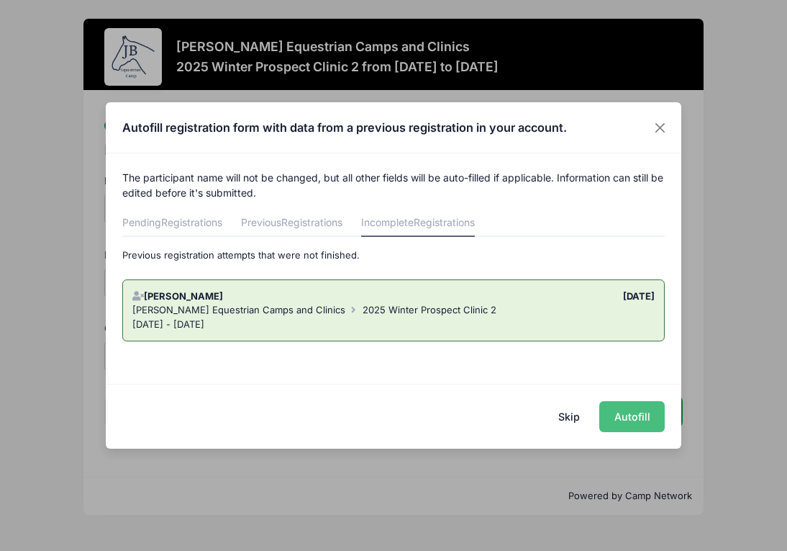
click at [640, 408] on button "Autofill" at bounding box center [633, 416] width 66 height 31
type input "5094147000"
select select "OR"
type input "97070"
type input "5033148086"
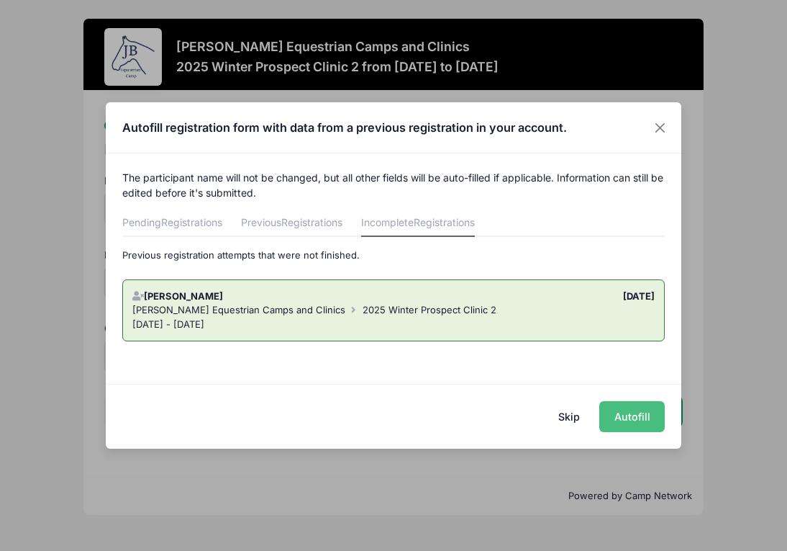
type input "5033148086"
type input "5033417097"
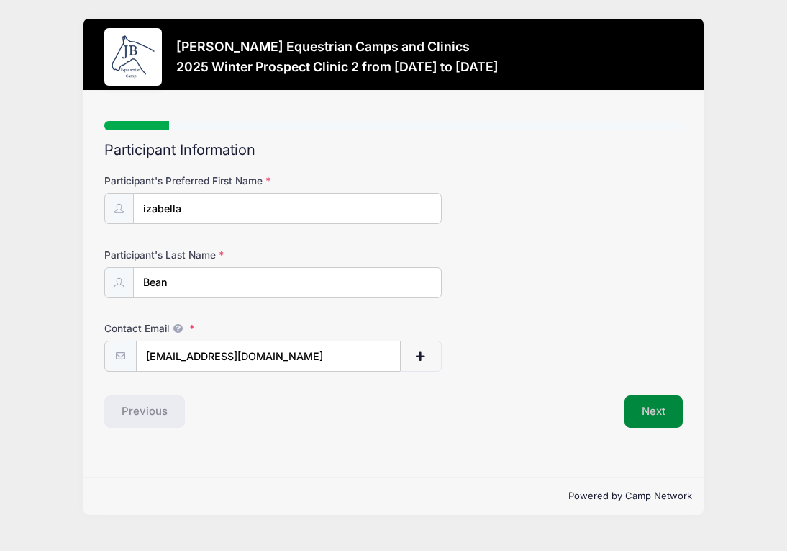
click at [651, 408] on button "Next" at bounding box center [654, 411] width 58 height 33
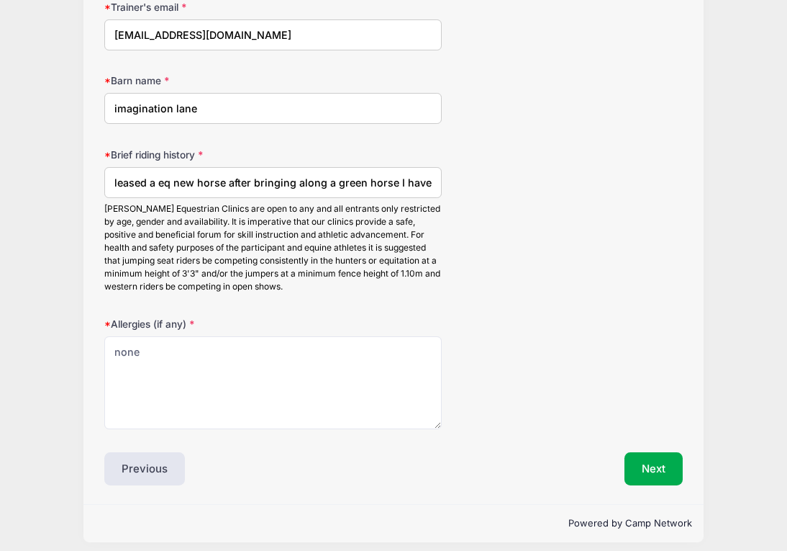
scroll to position [1800, 0]
click at [653, 464] on button "Next" at bounding box center [654, 469] width 58 height 33
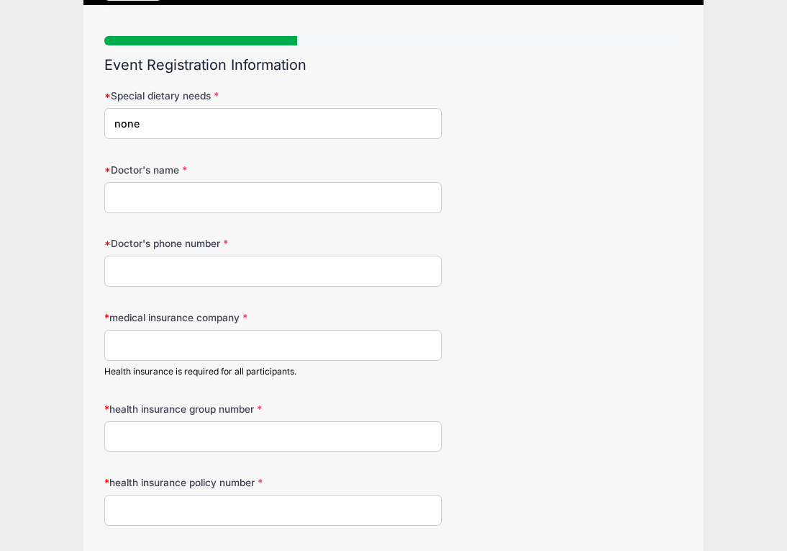
scroll to position [0, 0]
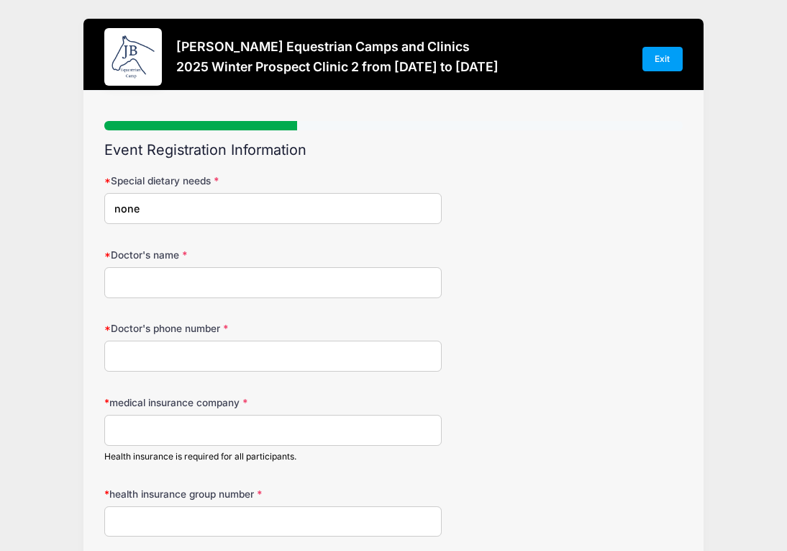
paste input "Sarah Lowenstein"
type input "Sarah Lowenstein"
paste input "(503) 214-2064"
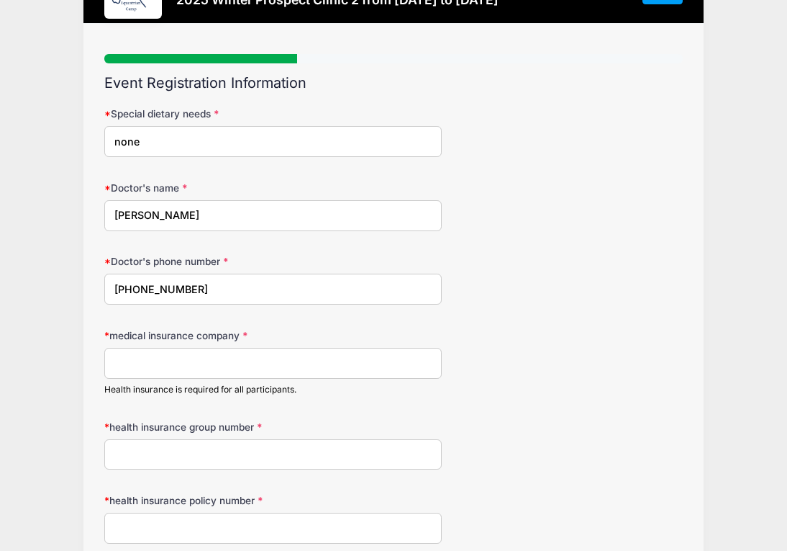
scroll to position [65, 0]
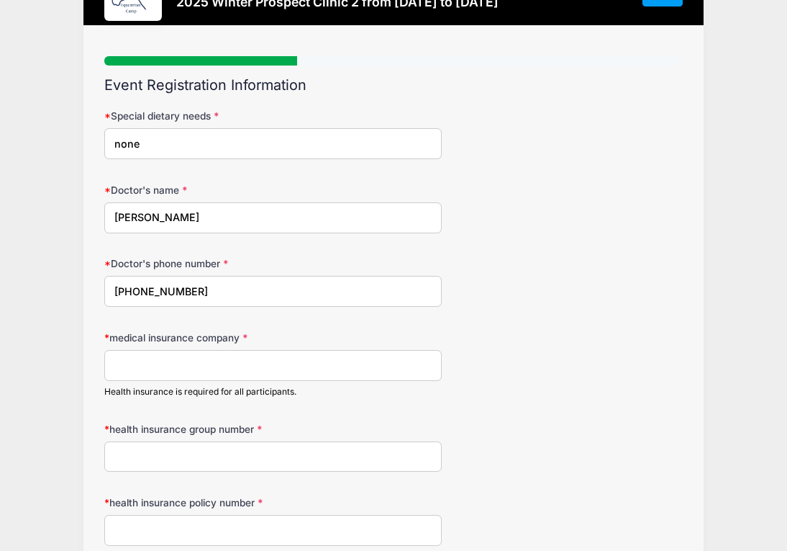
type input "(503) 214-2064"
click at [120, 366] on input "regence" at bounding box center [273, 365] width 338 height 31
click at [173, 371] on input "Regence" at bounding box center [273, 365] width 338 height 31
type input "Regence"
click at [158, 458] on input "health insurance group number" at bounding box center [273, 456] width 338 height 31
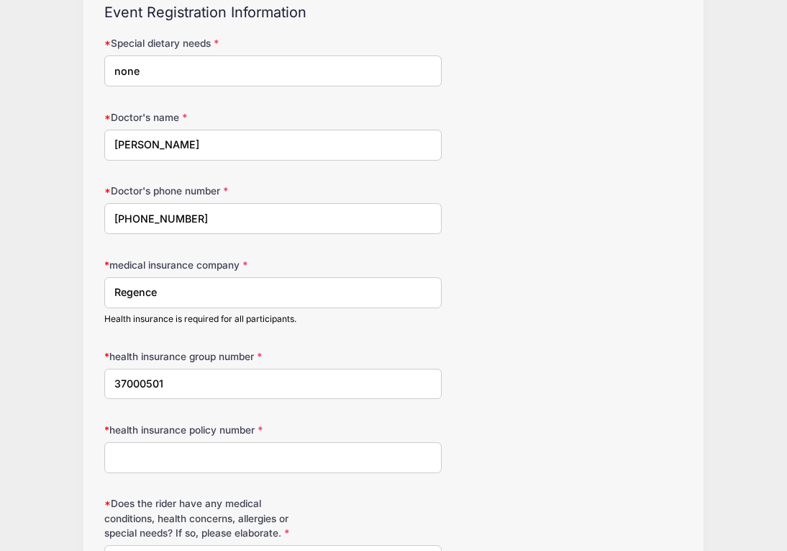
scroll to position [155, 0]
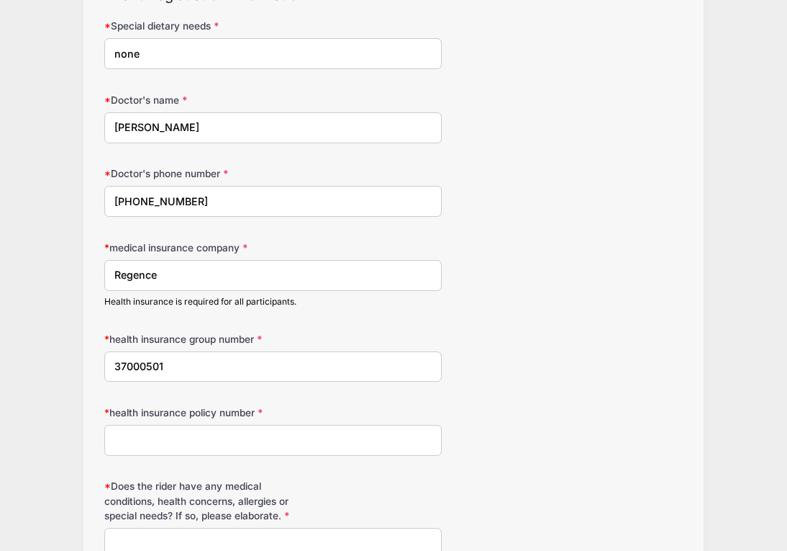
type input "37000501"
click at [159, 445] on input "health insurance policy number" at bounding box center [273, 440] width 338 height 31
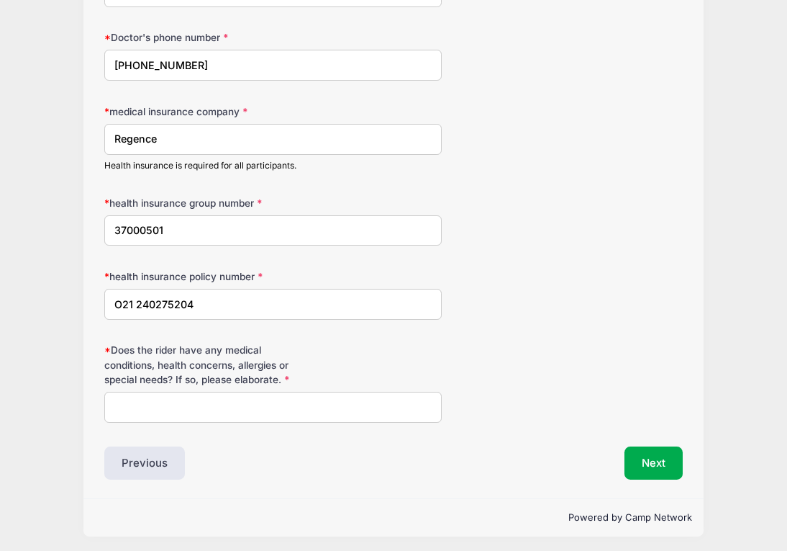
scroll to position [290, 0]
type input "O21 240275204"
click at [335, 410] on input "Does the rider have any medical conditions, health concerns, allergies or speci…" at bounding box center [273, 407] width 338 height 31
type input "no"
click at [659, 456] on button "Next" at bounding box center [654, 463] width 58 height 33
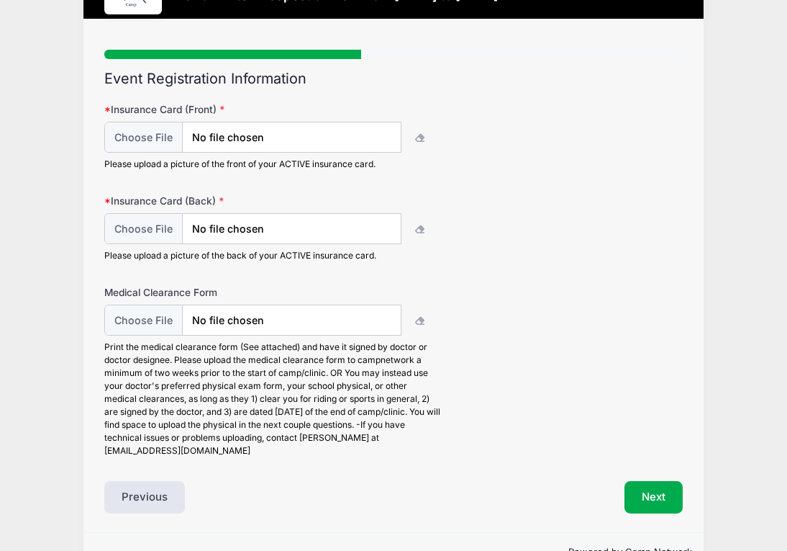
scroll to position [77, 0]
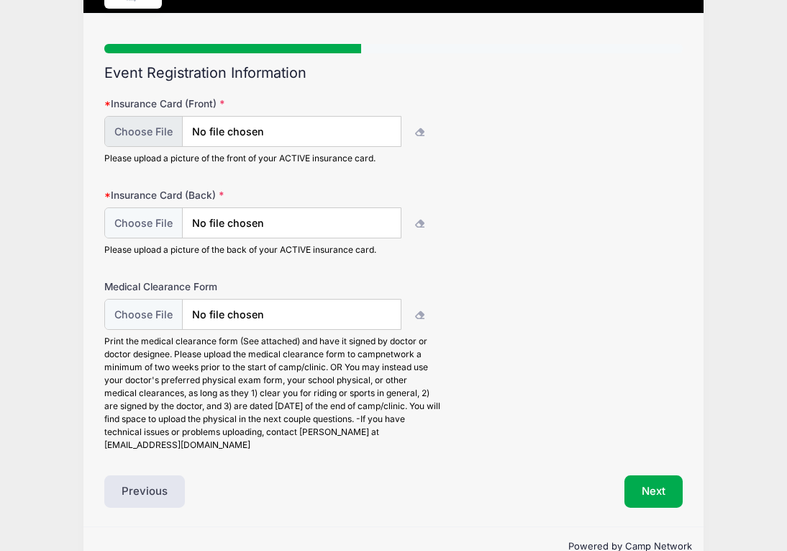
click at [256, 131] on input "file" at bounding box center [252, 131] width 297 height 31
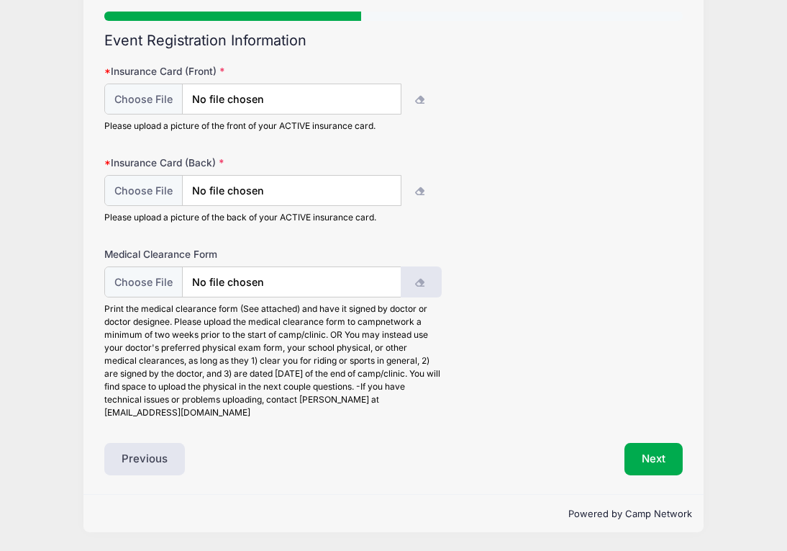
scroll to position [109, 0]
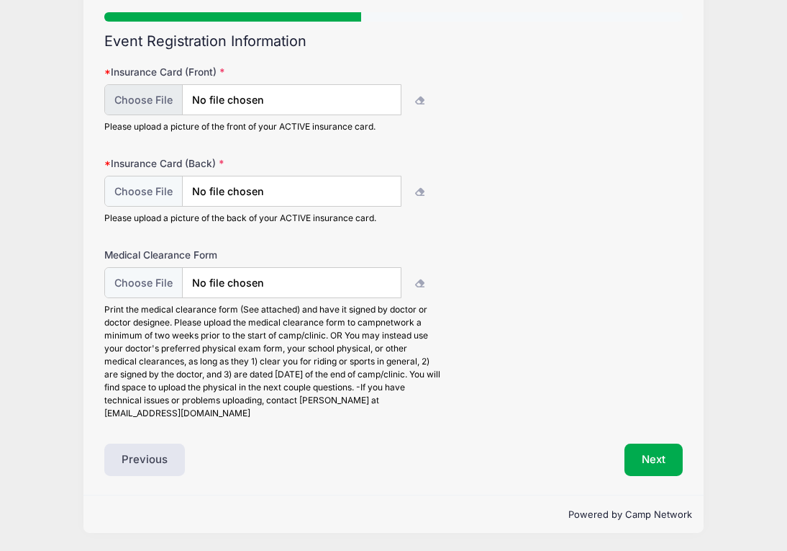
click at [154, 108] on input "file" at bounding box center [252, 99] width 297 height 31
type input "C:\fakepath\IMG_8469.heic"
click at [163, 192] on input "file" at bounding box center [252, 191] width 297 height 31
type input "C:\fakepath\IMG_2007.HEIC"
click at [653, 464] on button "Next" at bounding box center [654, 459] width 58 height 33
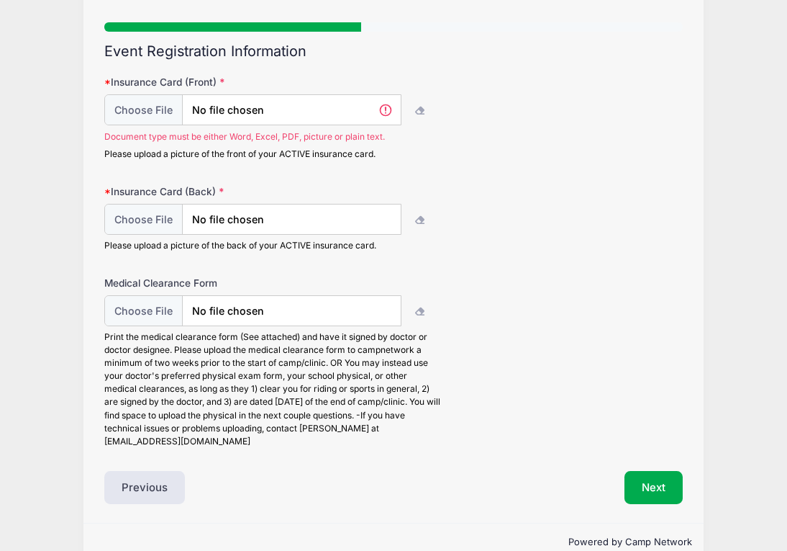
scroll to position [0, 0]
click at [384, 109] on input "file" at bounding box center [252, 109] width 297 height 31
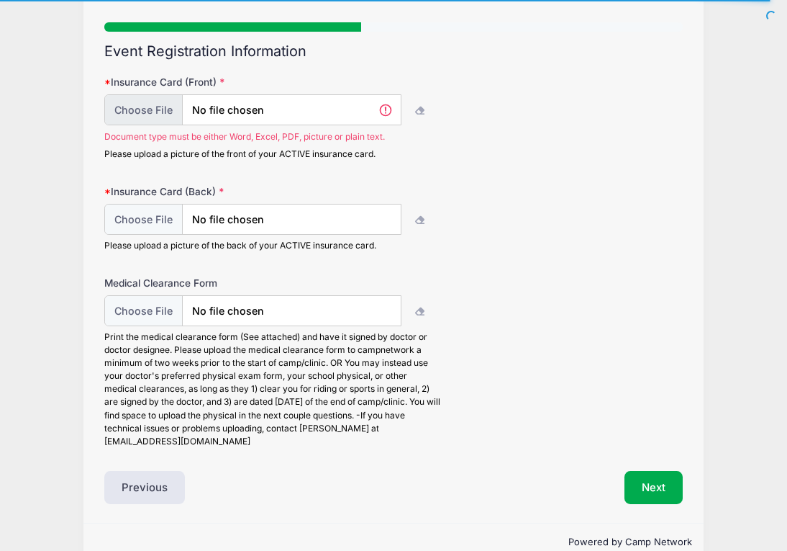
click at [329, 108] on input "file" at bounding box center [252, 109] width 297 height 31
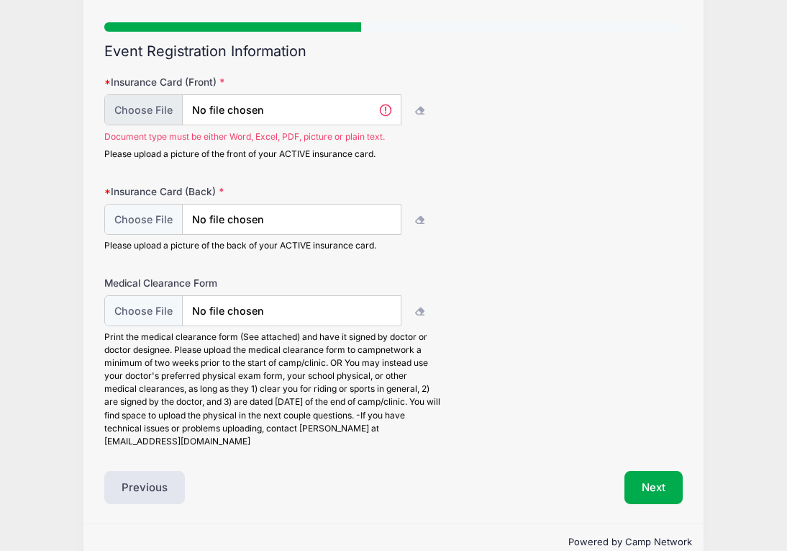
type input "C:\fakepath\Untitled document-11.pdf"
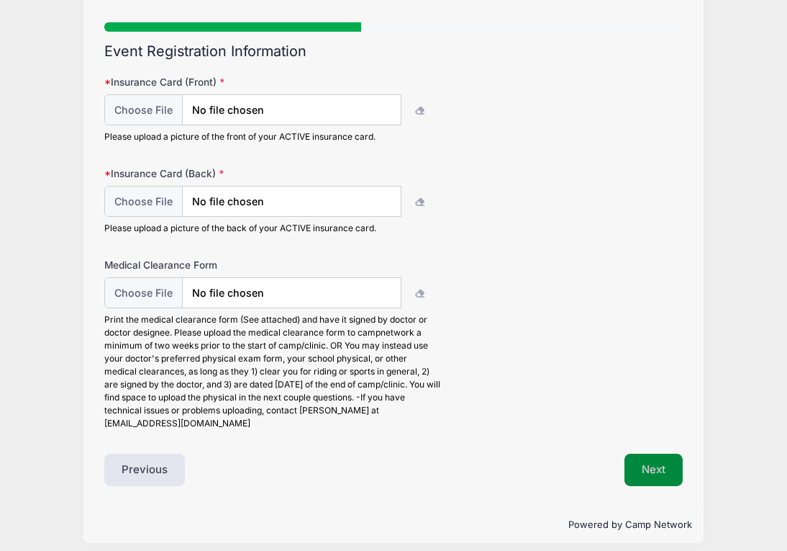
click at [647, 468] on button "Next" at bounding box center [654, 469] width 58 height 33
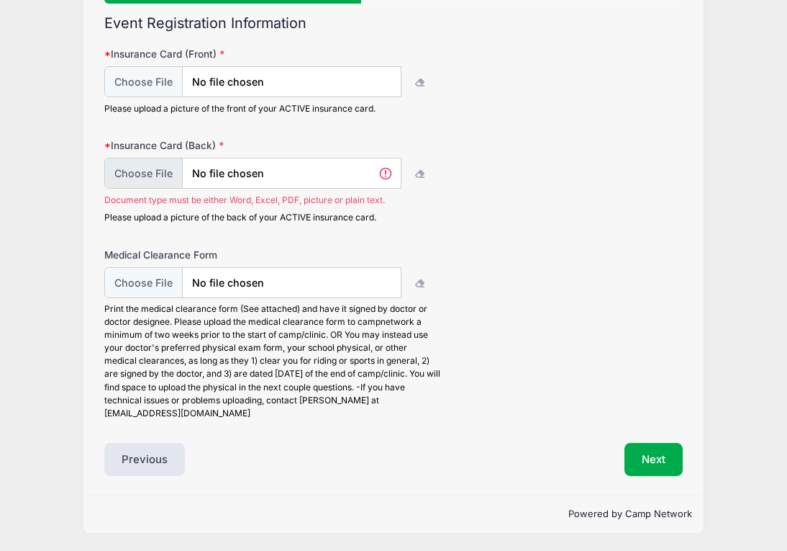
click at [156, 168] on input "file" at bounding box center [252, 173] width 297 height 31
type input "C:\fakepath\Untitled document-12.pdf"
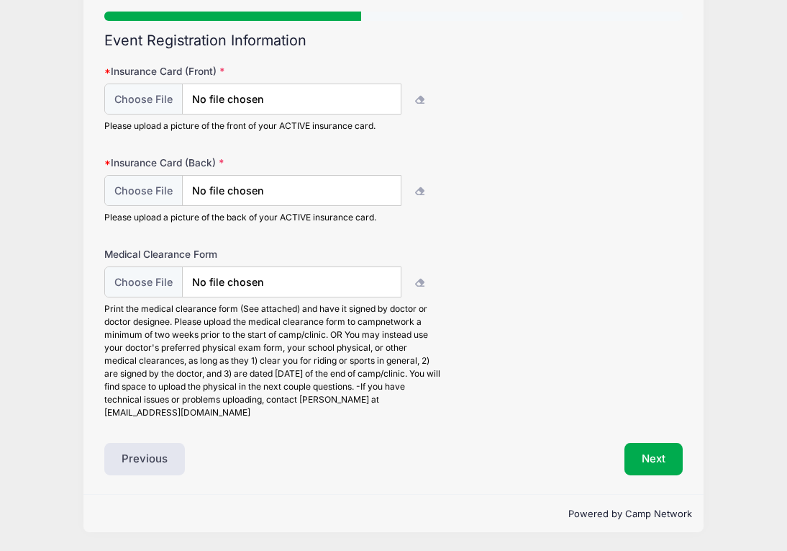
scroll to position [109, 0]
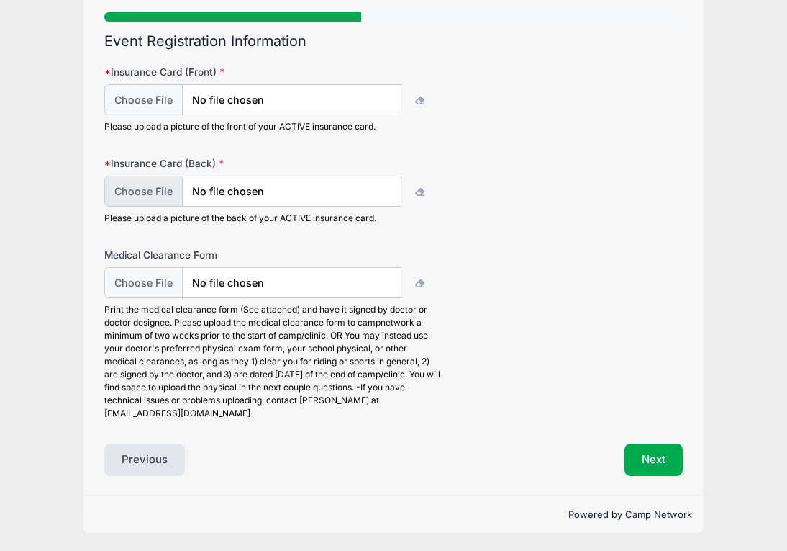
click at [315, 197] on input "file" at bounding box center [252, 191] width 297 height 31
click at [420, 192] on icon "button" at bounding box center [421, 192] width 12 height 0
click at [160, 193] on input "file" at bounding box center [252, 191] width 297 height 31
click at [140, 199] on input "file" at bounding box center [252, 191] width 297 height 31
type input "C:\fakepath\Untitled document-13.pdf"
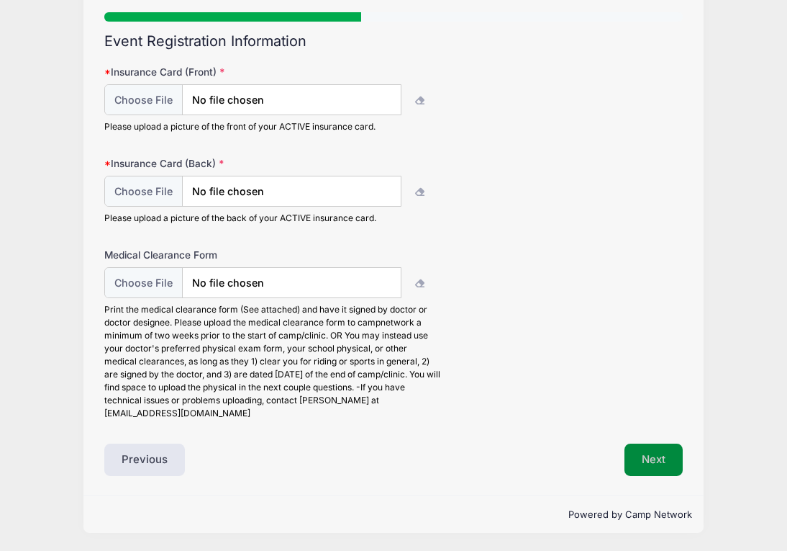
click at [673, 463] on button "Next" at bounding box center [654, 459] width 58 height 33
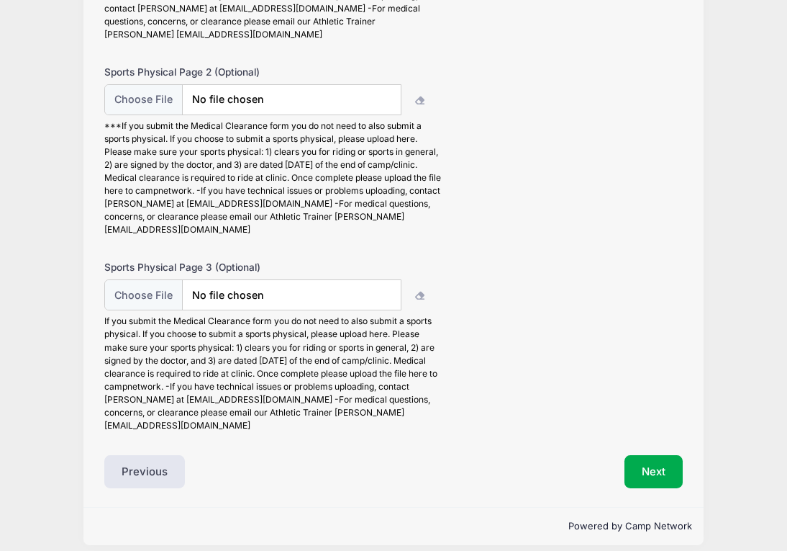
scroll to position [303, 0]
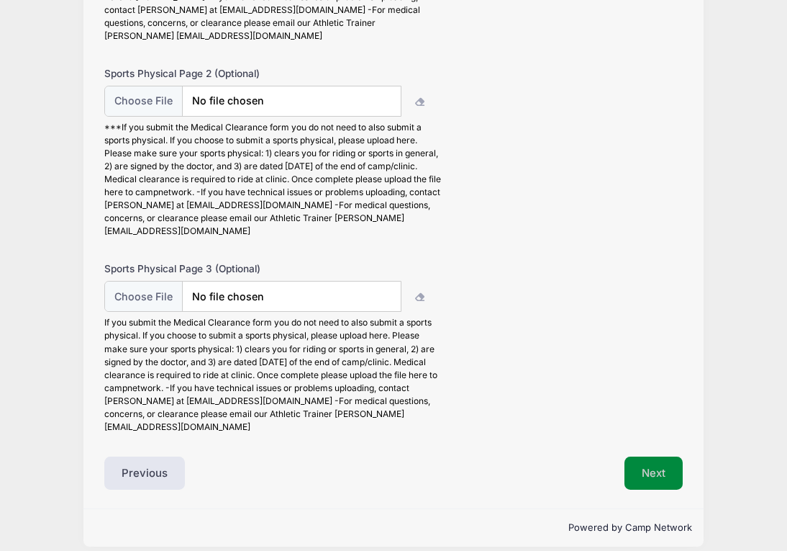
click at [646, 456] on button "Next" at bounding box center [654, 472] width 58 height 33
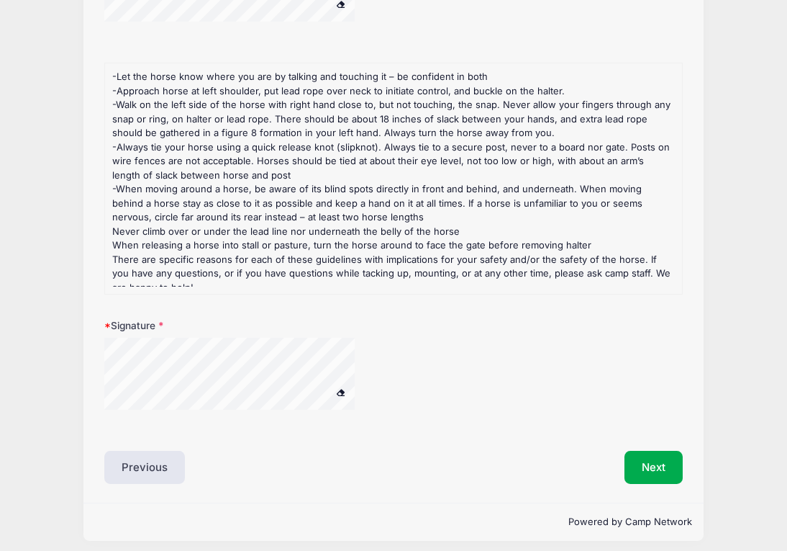
scroll to position [495, 0]
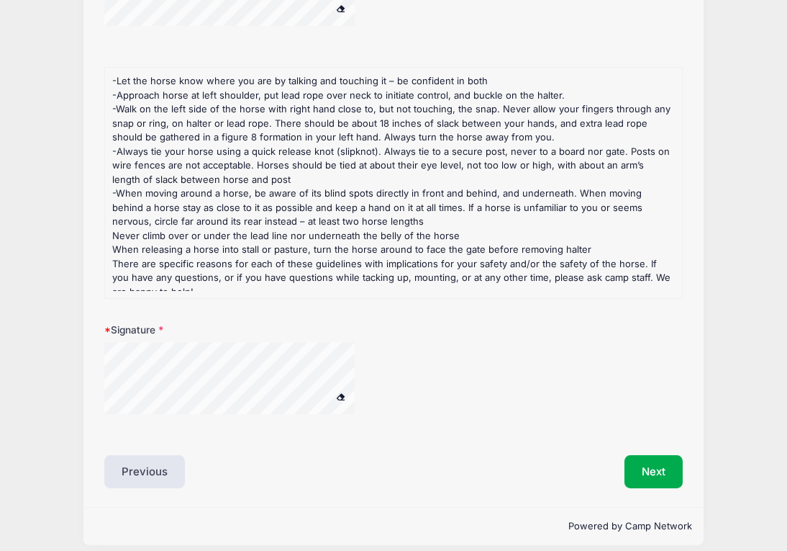
click at [357, 459] on div "Previous" at bounding box center [246, 471] width 296 height 33
click at [659, 469] on button "Next" at bounding box center [654, 471] width 58 height 33
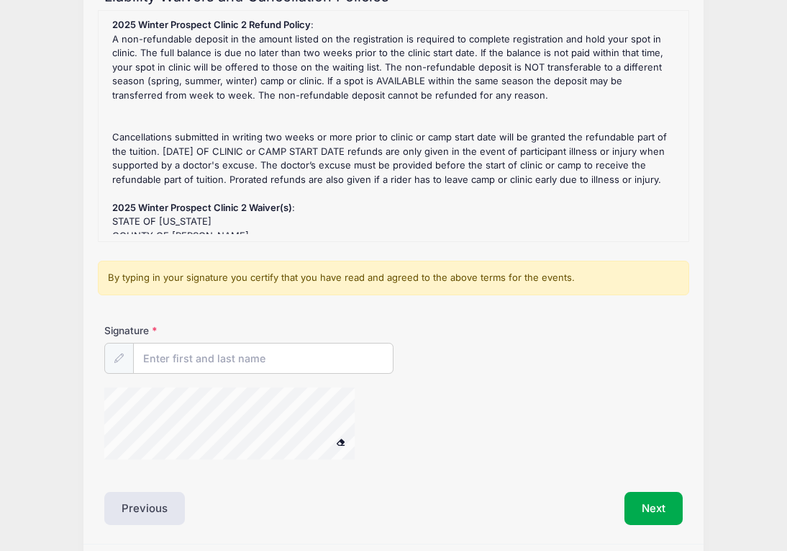
scroll to position [160, 0]
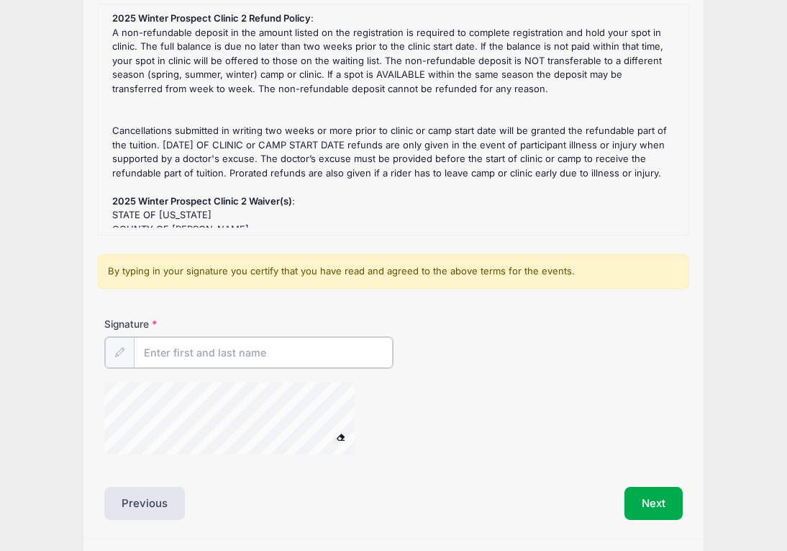
click at [228, 351] on input "Signature" at bounding box center [263, 352] width 259 height 31
type input "[PERSON_NAME]"
click at [655, 504] on button "Next" at bounding box center [654, 501] width 58 height 33
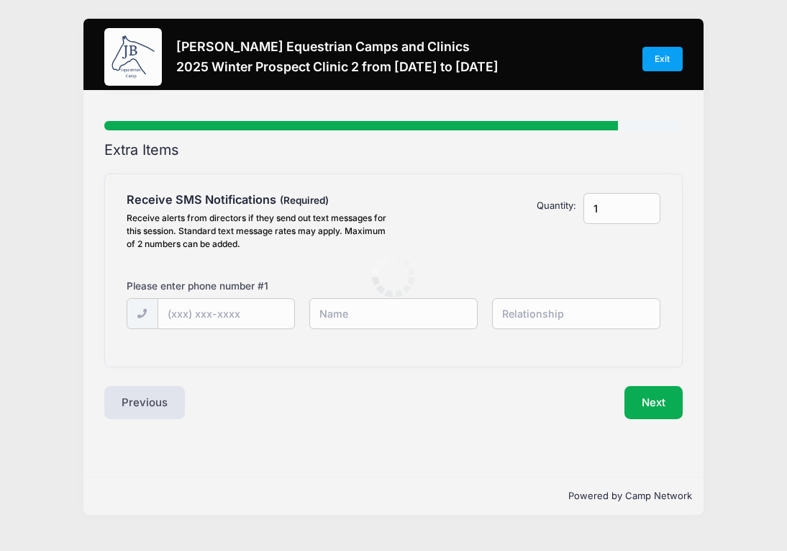
scroll to position [0, 0]
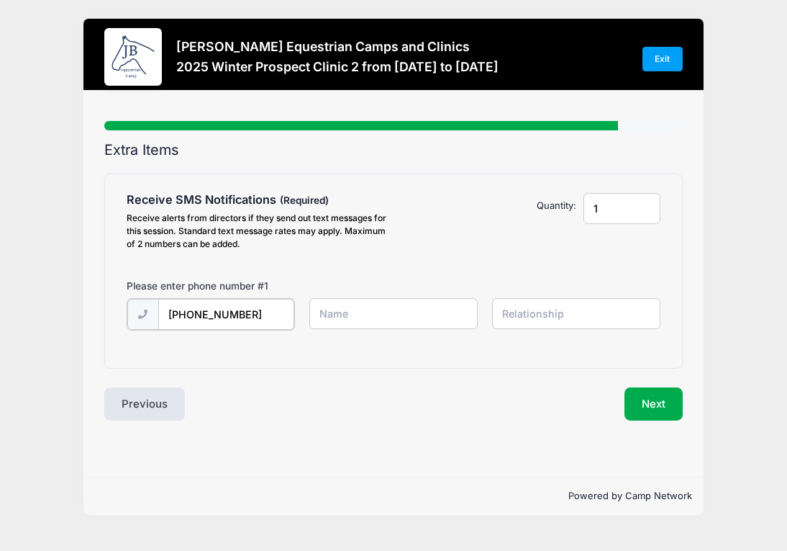
type input "(509) 414-7000"
type input "[PERSON_NAME]"
click at [566, 294] on div "Please enter phone number # 1" at bounding box center [393, 288] width 548 height 19
click at [534, 300] on input "text" at bounding box center [576, 313] width 169 height 31
click at [652, 396] on button "Next" at bounding box center [654, 402] width 58 height 33
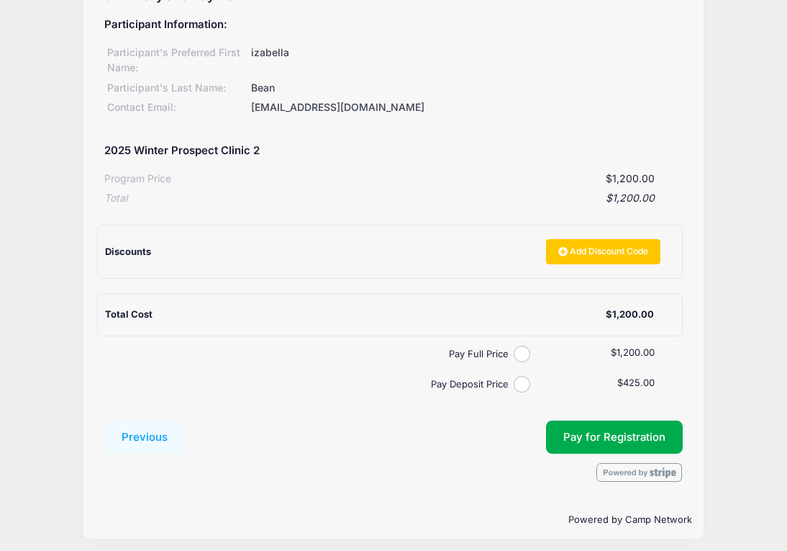
scroll to position [153, 0]
click at [534, 346] on div "Pay Full Price" at bounding box center [330, 354] width 453 height 17
click at [522, 349] on input "Pay Full Price" at bounding box center [522, 354] width 17 height 17
radio input "true"
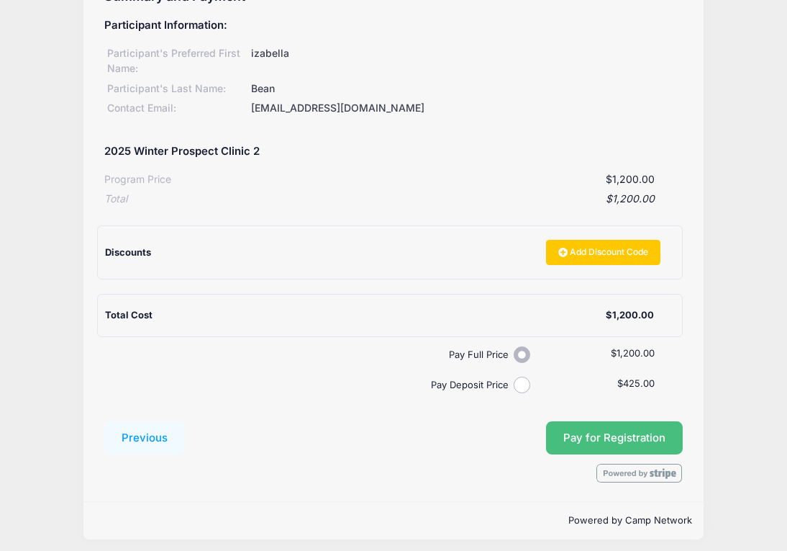
click at [598, 431] on span "Pay for Registration" at bounding box center [615, 437] width 102 height 13
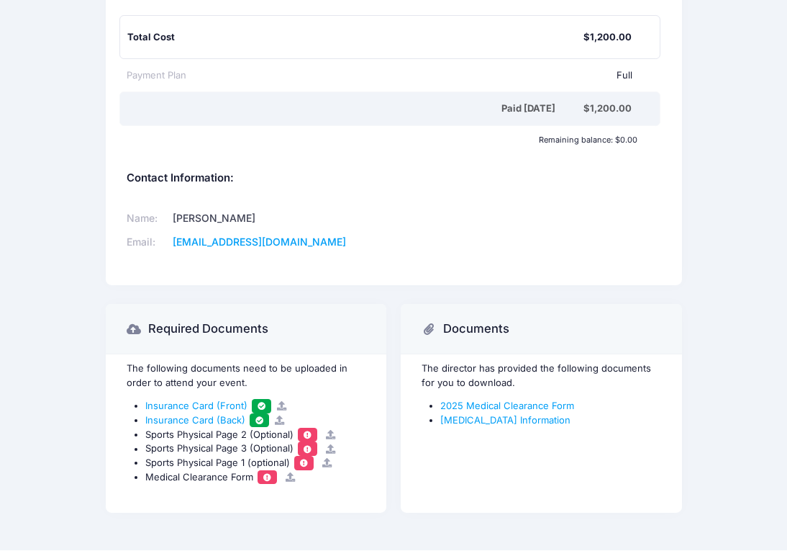
scroll to position [501, 0]
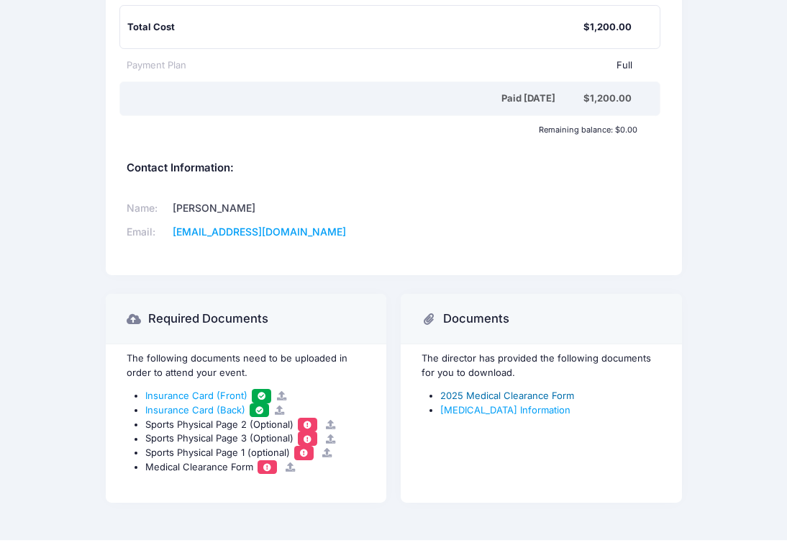
click at [492, 399] on link "2025 Medical Clearance Form" at bounding box center [508, 395] width 134 height 12
click at [507, 411] on link "[MEDICAL_DATA] Information" at bounding box center [506, 410] width 130 height 12
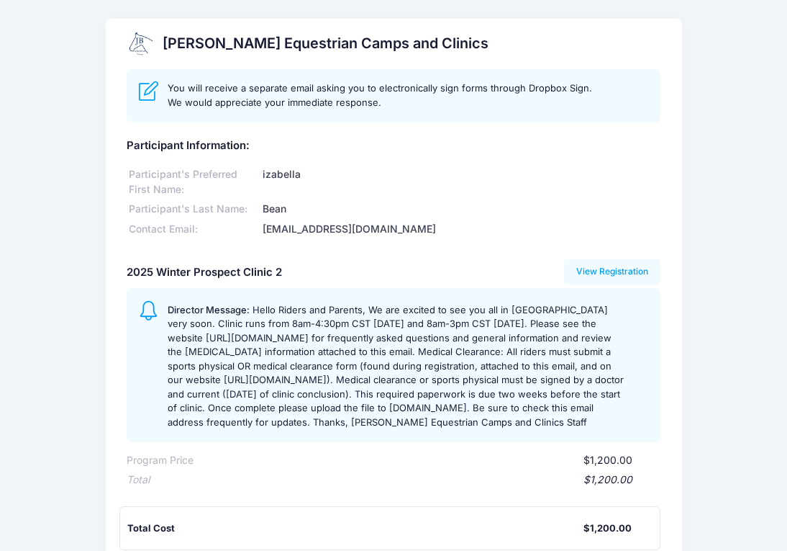
scroll to position [0, 0]
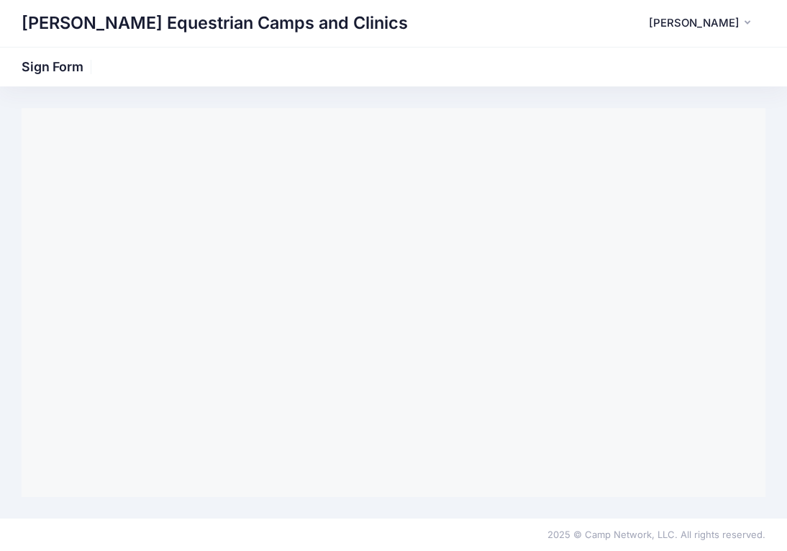
scroll to position [-2, 1]
click at [602, 510] on div "[PERSON_NAME] Equestrian Camps and Clinics Sign Form" at bounding box center [393, 302] width 787 height 432
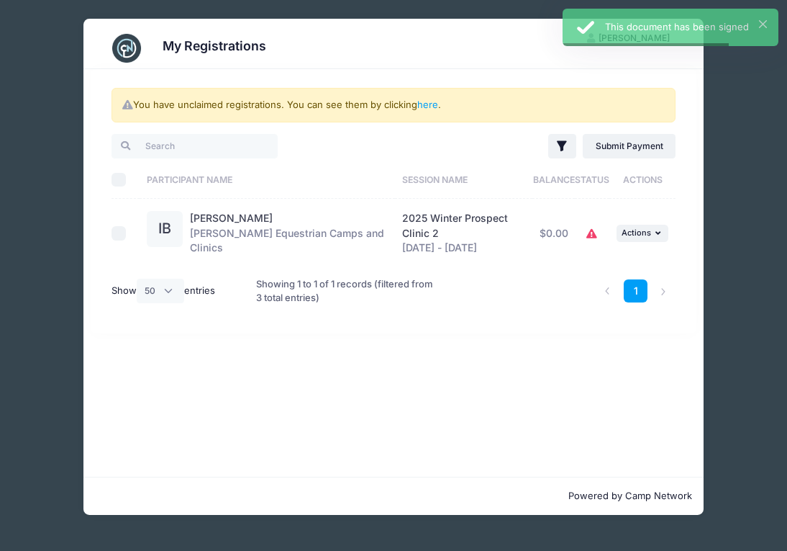
select select "50"
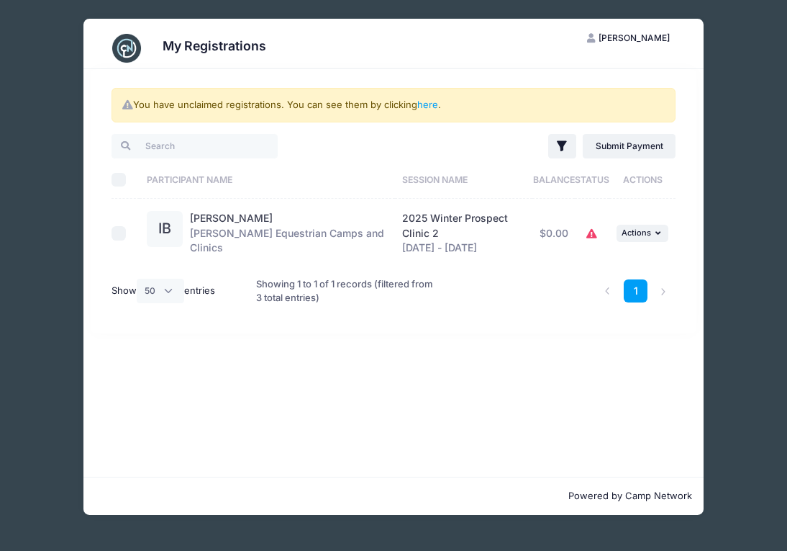
click at [592, 234] on icon at bounding box center [593, 234] width 12 height 0
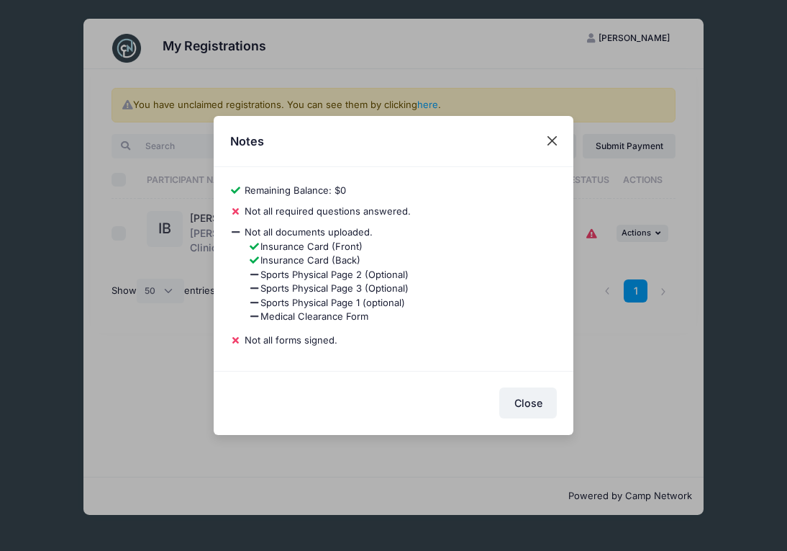
click at [551, 140] on button "Close" at bounding box center [553, 141] width 26 height 26
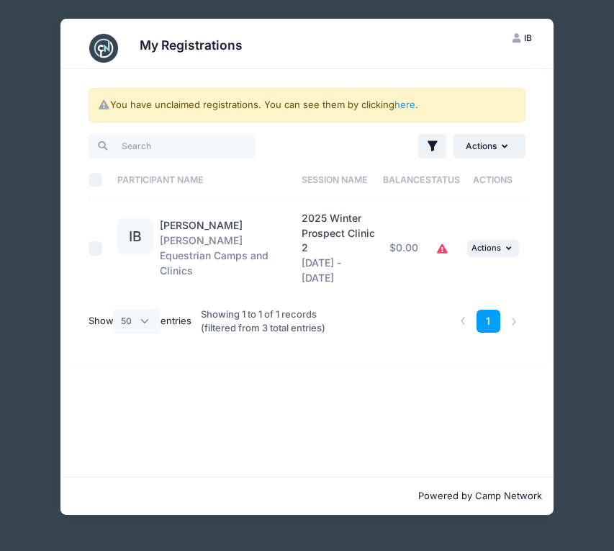
click at [55, 40] on div "My Registrations IB Izabella Bean My Account Logout You have unclaimed registra…" at bounding box center [307, 266] width 592 height 533
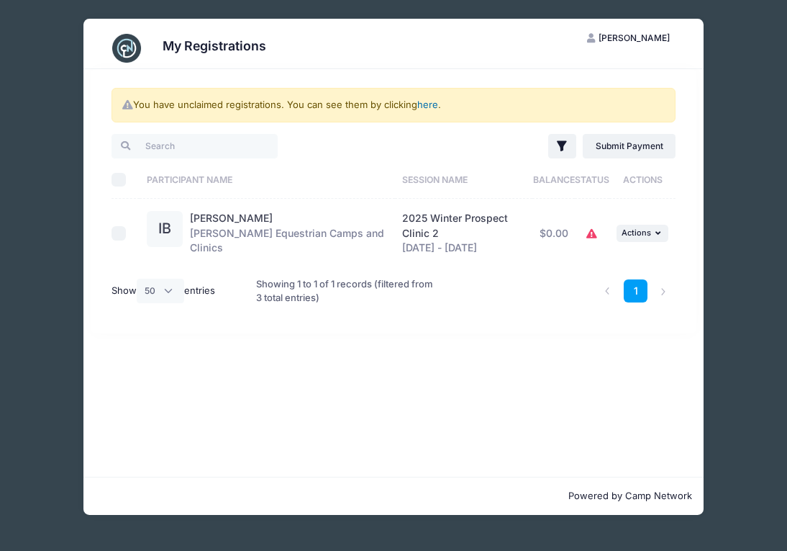
click at [425, 103] on link "here" at bounding box center [427, 105] width 21 height 12
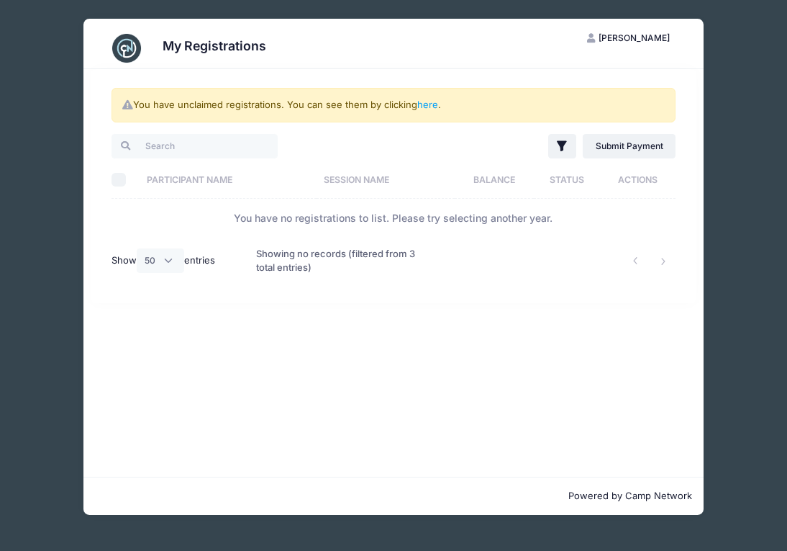
click at [243, 104] on div "You have unclaimed registrations. You can see them by clicking here ." at bounding box center [394, 105] width 564 height 35
click at [245, 277] on div "Show All 10 25 50 entries" at bounding box center [176, 261] width 145 height 47
click at [381, 183] on th "Session Name" at bounding box center [386, 180] width 138 height 38
click at [240, 163] on th "Participant Name" at bounding box center [225, 180] width 170 height 38
click at [234, 171] on th "Participant Name" at bounding box center [235, 180] width 191 height 38
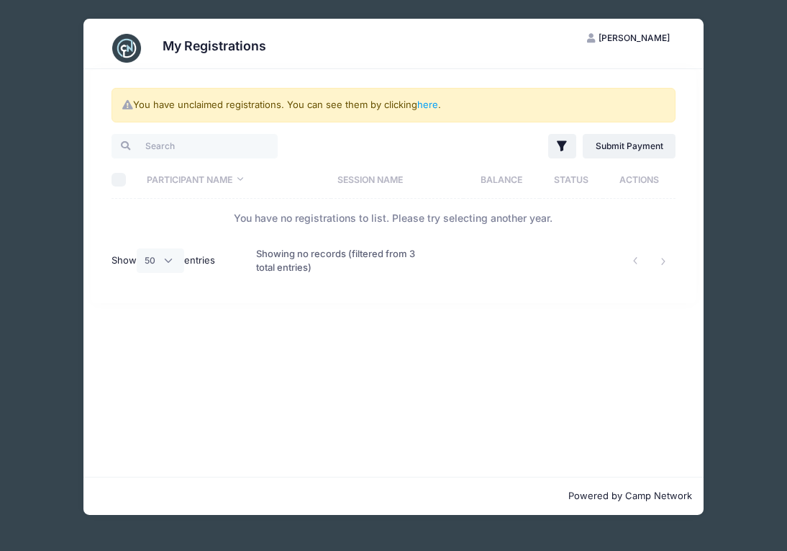
click at [234, 171] on th "Participant Name" at bounding box center [235, 180] width 191 height 38
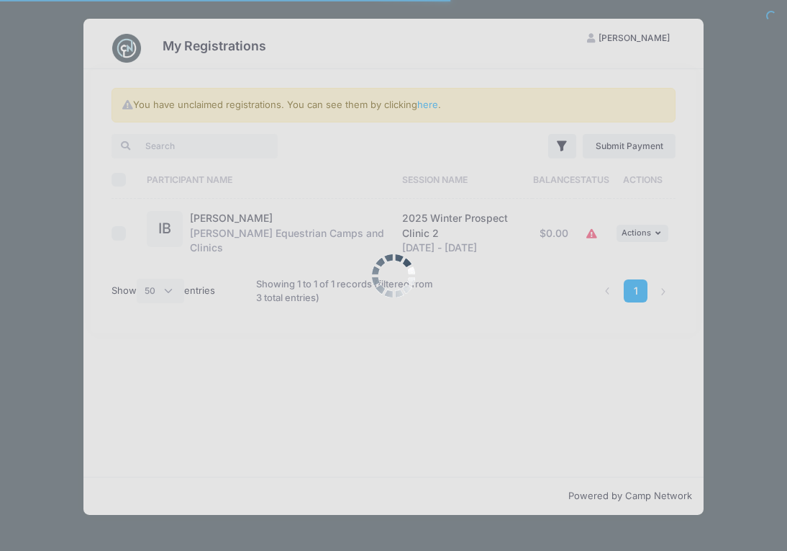
select select "50"
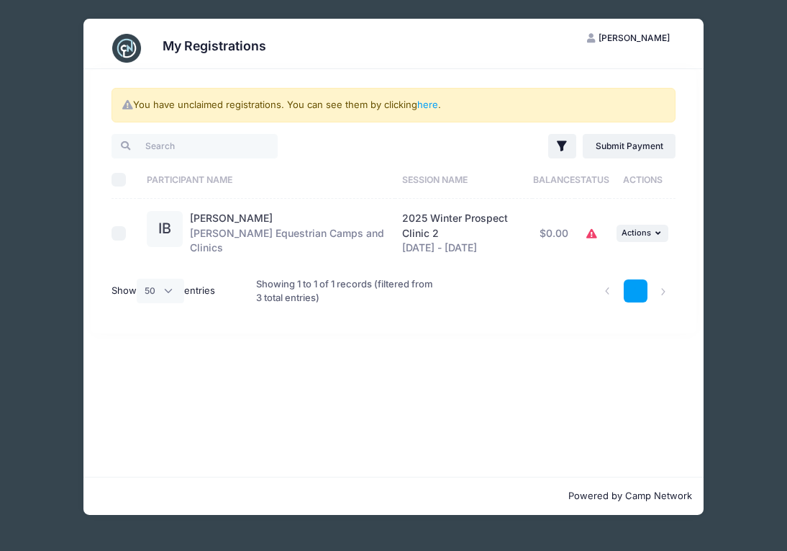
click at [638, 284] on link "1" at bounding box center [636, 291] width 24 height 24
